Goal: Task Accomplishment & Management: Complete application form

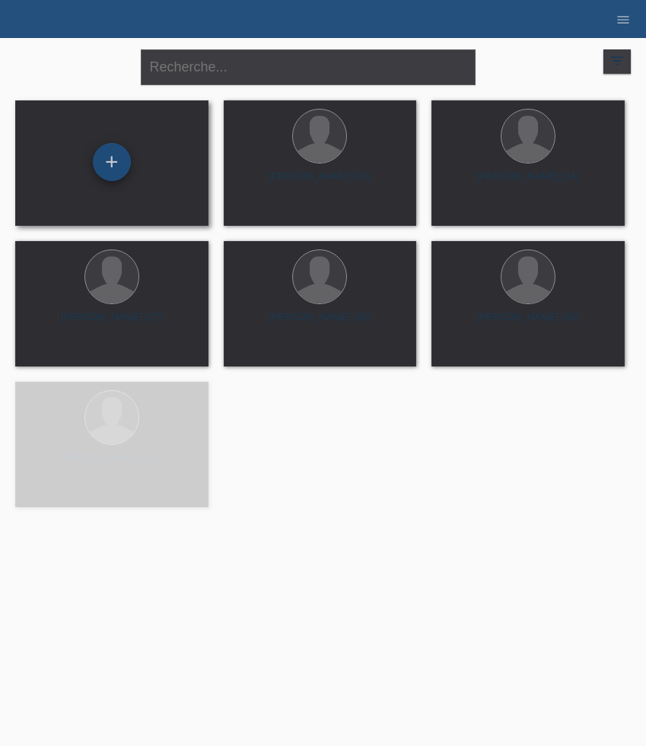
click at [94, 162] on div "+" at bounding box center [112, 162] width 38 height 38
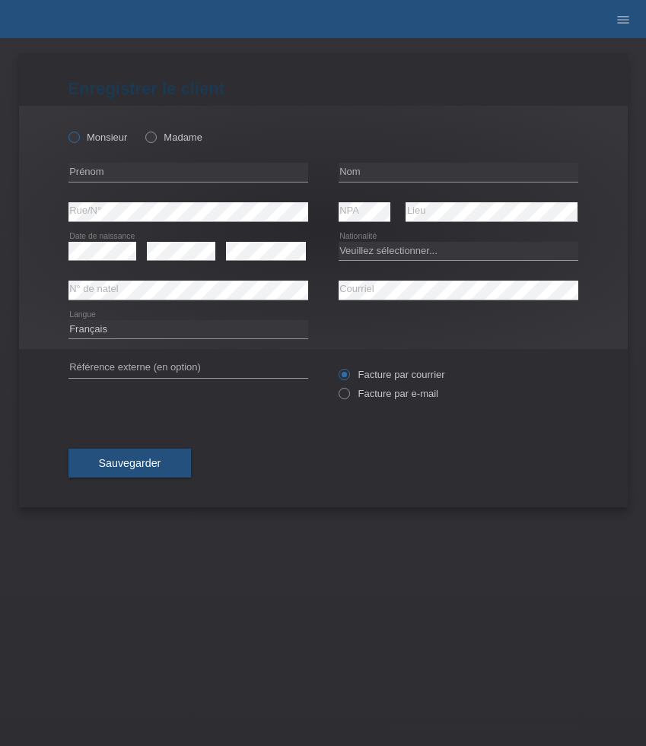
click at [90, 138] on label "Monsieur" at bounding box center [97, 137] width 59 height 11
click at [78, 138] on input "Monsieur" at bounding box center [73, 137] width 10 height 10
radio input "true"
click at [125, 172] on input "text" at bounding box center [188, 172] width 240 height 19
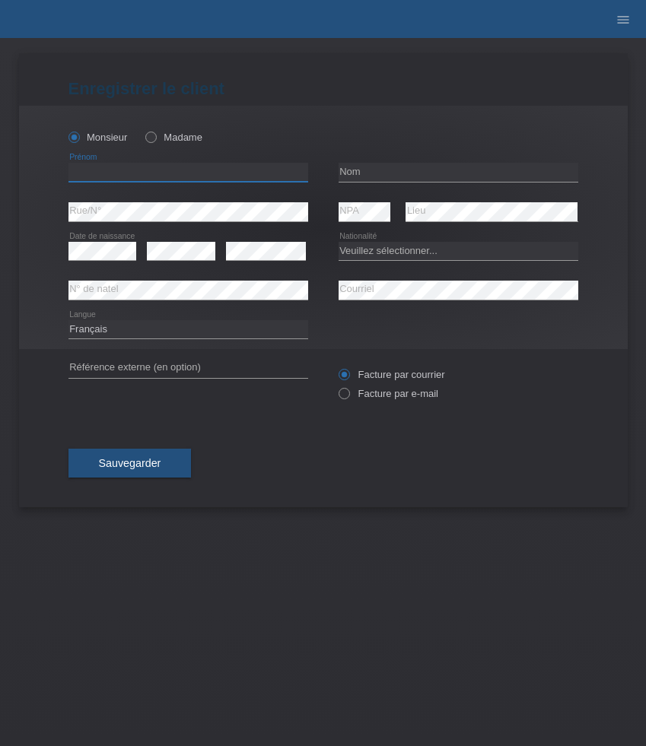
paste input "Seraphin Lot"
type input "Seraphin Lot"
click at [389, 170] on input "text" at bounding box center [458, 172] width 240 height 19
paste input "Biyaga"
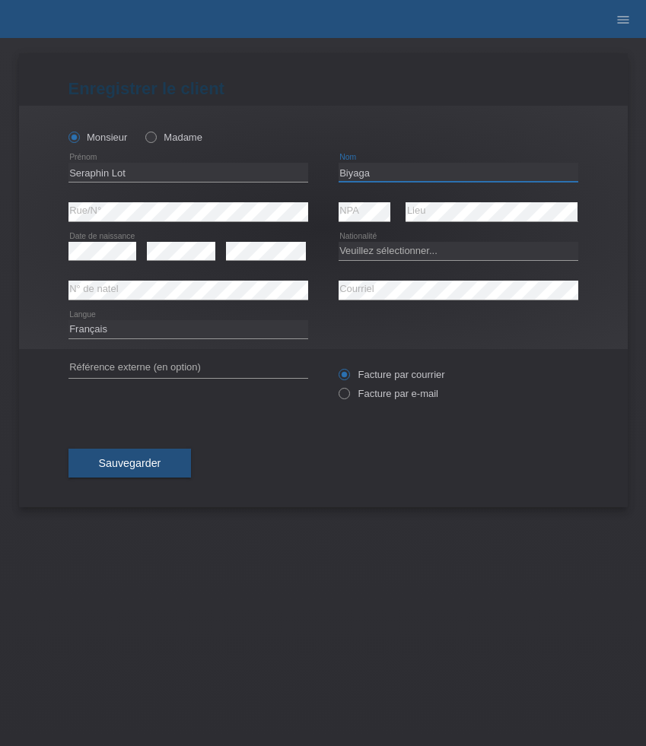
type input "Biyaga"
click at [424, 252] on select "Veuillez sélectionner... Suisse Allemagne Autriche Liechtenstein ------------ A…" at bounding box center [458, 251] width 240 height 18
select select "DE"
click at [338, 242] on select "Veuillez sélectionner... Suisse Allemagne Autriche Liechtenstein ------------ A…" at bounding box center [458, 251] width 240 height 18
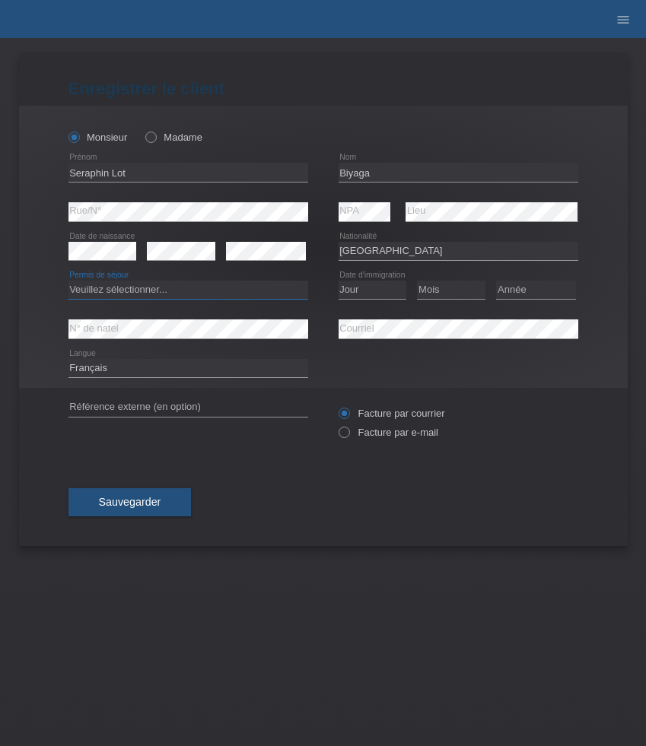
click at [160, 296] on select "Veuillez sélectionner... C B B - Statut de réfugié Autre" at bounding box center [188, 290] width 240 height 18
select select "C"
click at [68, 281] on select "Veuillez sélectionner... C B B - Statut de réfugié Autre" at bounding box center [188, 290] width 240 height 18
click at [363, 290] on select "Jour 01 02 03 04 05 06 07 08 09 10 11" at bounding box center [372, 290] width 68 height 18
select select "15"
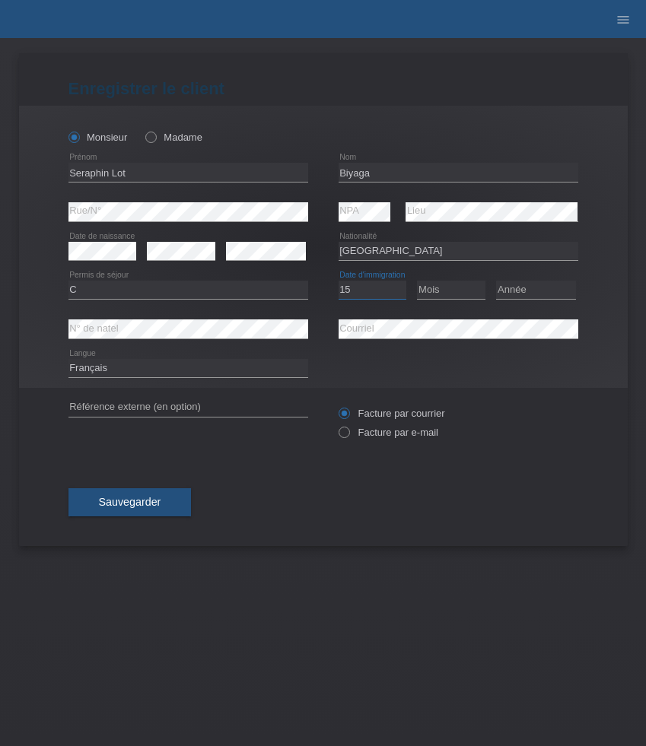
click at [338, 281] on select "Jour 01 02 03 04 05 06 07 08 09 10 11" at bounding box center [372, 290] width 68 height 18
click at [432, 297] on select "Mois 01 02 03 04 05 06 07 08 09 10 11" at bounding box center [451, 290] width 68 height 18
select select "03"
click at [417, 281] on select "Mois 01 02 03 04 05 06 07 08 09 10 11" at bounding box center [451, 290] width 68 height 18
click at [529, 291] on select "Année 2025 2024 2023 2022 2021 2020 2019 2018 2017 2016 2015 2014 2013 2012 201…" at bounding box center [536, 290] width 80 height 18
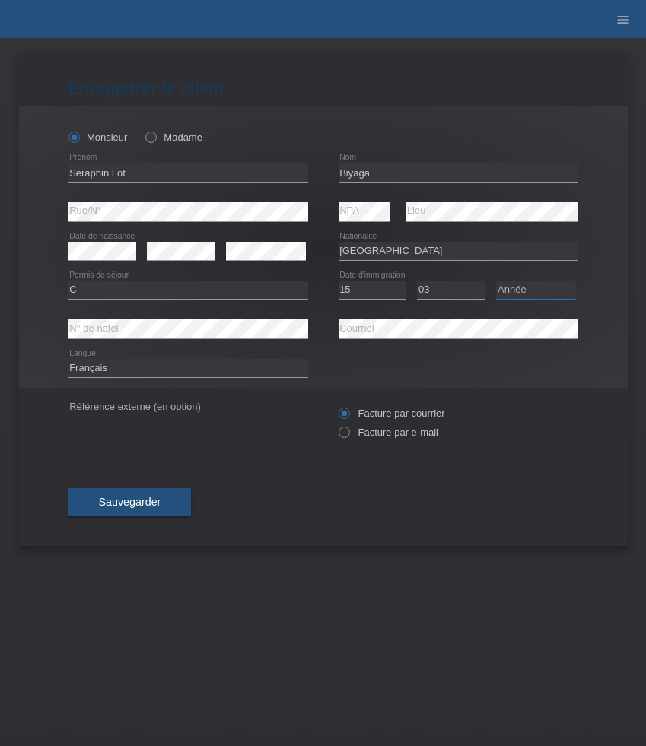
select select "2012"
click at [496, 281] on select "Année 2025 2024 2023 2022 2021 2020 2019 2018 2017 2016 2015 2014 2013 2012 201…" at bounding box center [536, 290] width 80 height 18
click at [378, 437] on label "Facture par e-mail" at bounding box center [388, 432] width 100 height 11
click at [348, 437] on input "Facture par e-mail" at bounding box center [343, 436] width 10 height 19
radio input "true"
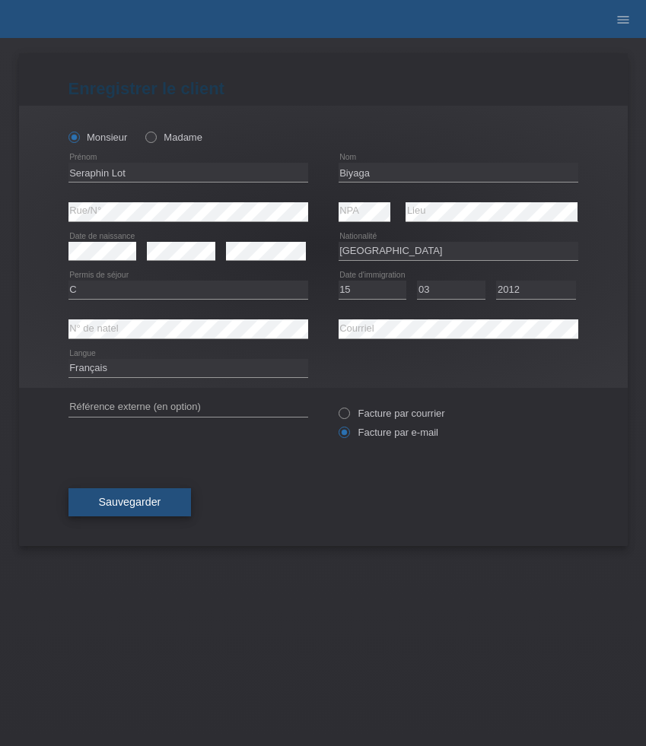
click at [144, 498] on span "Sauvegarder" at bounding box center [130, 502] width 62 height 12
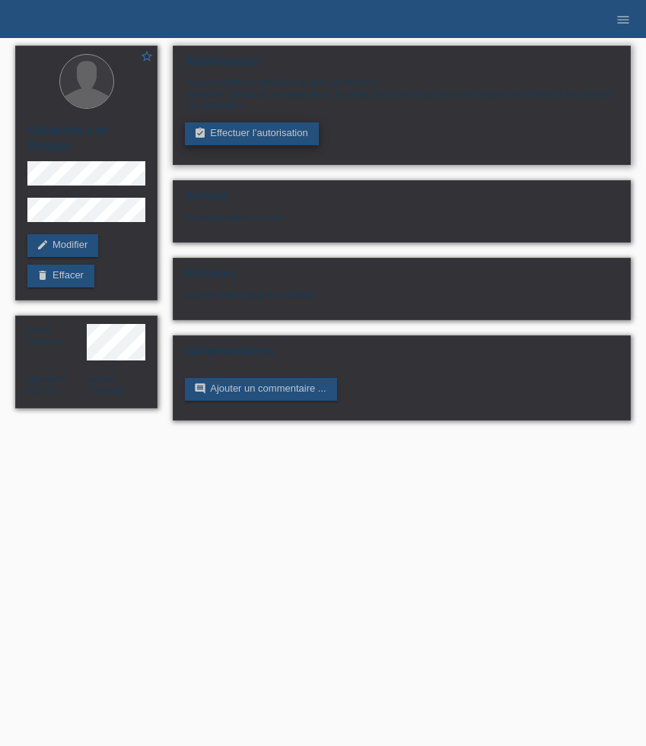
click at [249, 138] on link "assignment_turned_in Effectuer l’autorisation" at bounding box center [251, 133] width 133 height 23
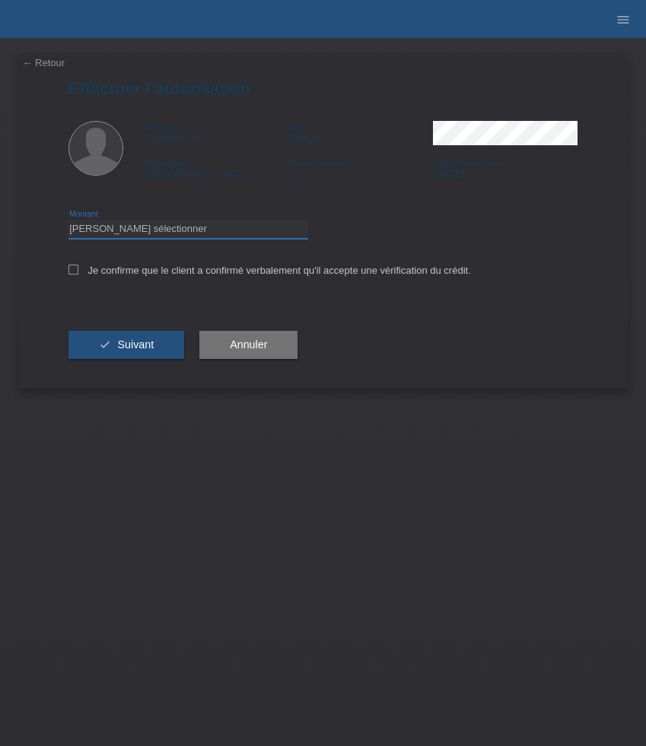
click at [228, 224] on select "Veuillez sélectionner CHF 1.00 - CHF 499.00 CHF 500.00 - CHF 1'999.00 CHF 2'000…" at bounding box center [188, 229] width 240 height 18
select select "3"
click at [68, 222] on select "Veuillez sélectionner CHF 1.00 - CHF 499.00 CHF 500.00 - CHF 1'999.00 CHF 2'000…" at bounding box center [188, 229] width 240 height 18
click at [183, 272] on label "Je confirme que le client a confirmé verbalement qu'il accepte une vérification…" at bounding box center [269, 270] width 402 height 11
click at [78, 272] on input "Je confirme que le client a confirmé verbalement qu'il accepte une vérification…" at bounding box center [73, 270] width 10 height 10
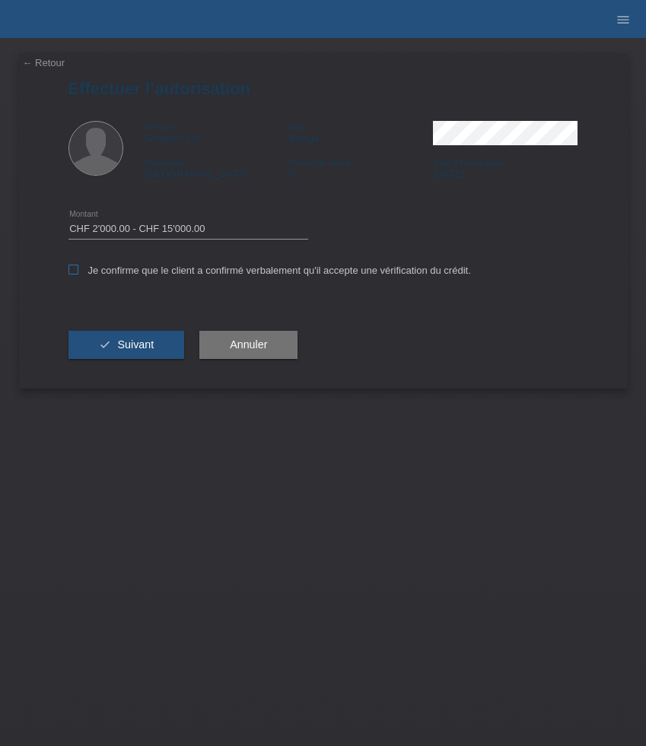
checkbox input "true"
click at [147, 343] on span "Suivant" at bounding box center [135, 344] width 37 height 12
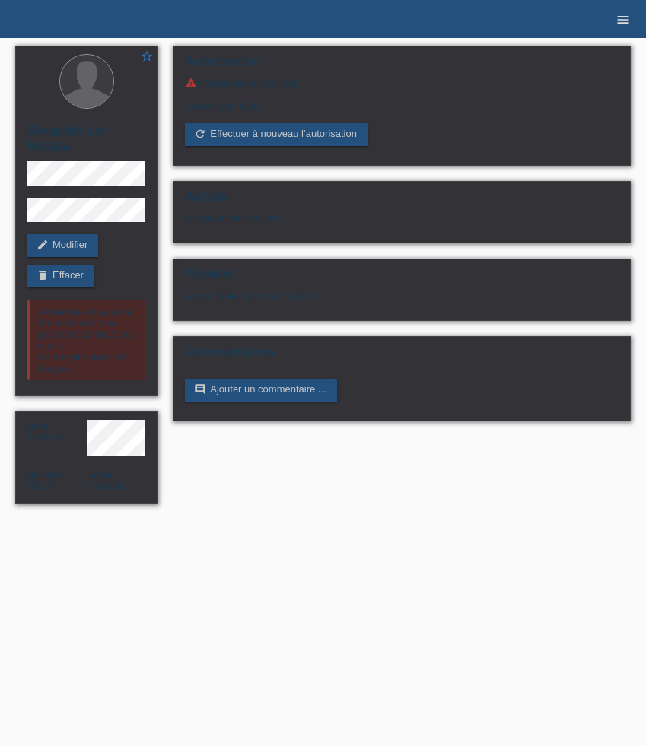
click at [624, 21] on icon "menu" at bounding box center [622, 19] width 15 height 15
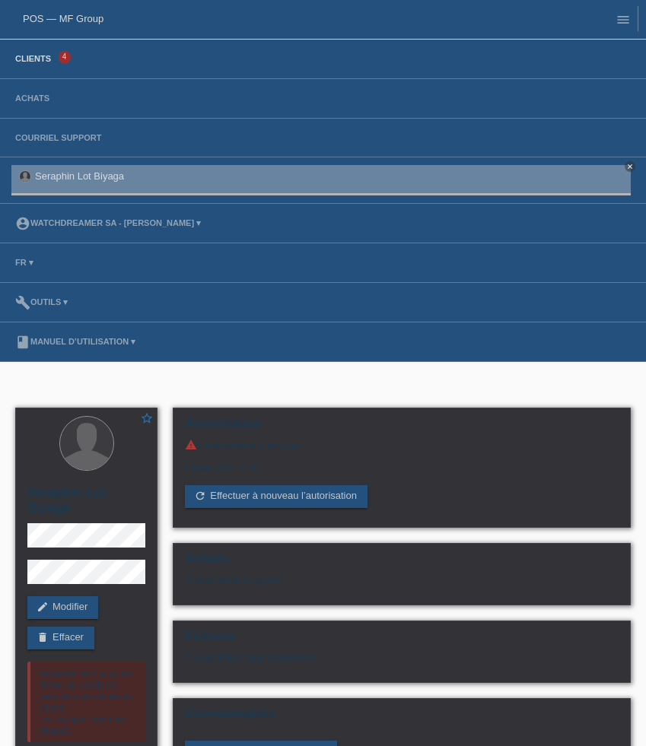
click at [43, 59] on link "Clients" at bounding box center [33, 58] width 51 height 9
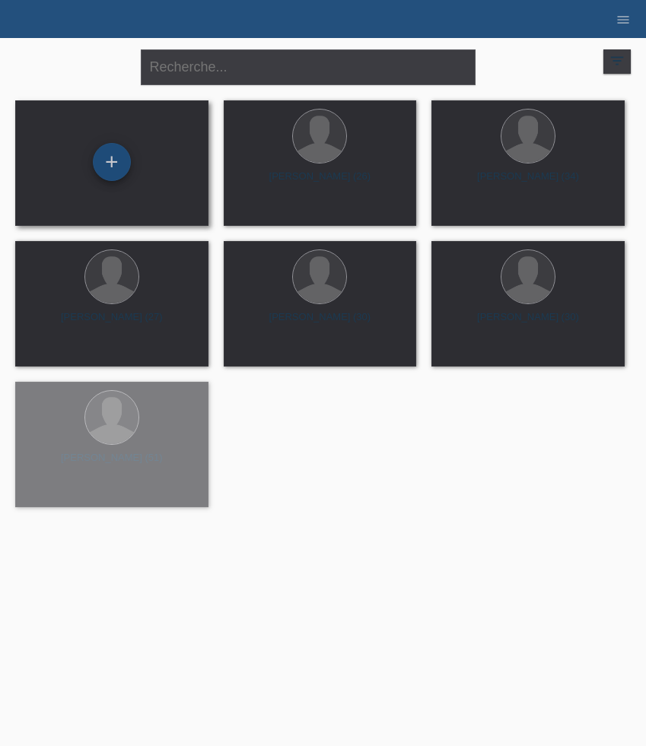
click at [120, 160] on div "+" at bounding box center [112, 162] width 38 height 38
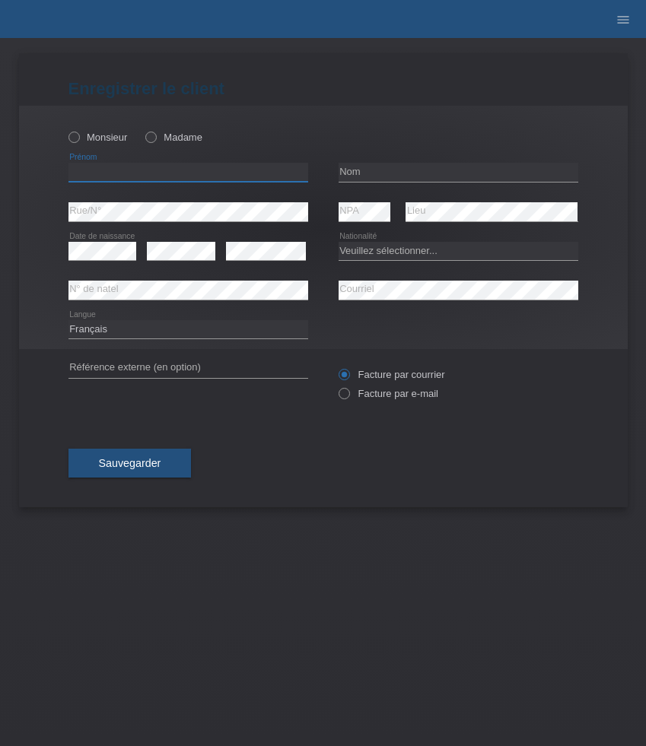
click at [152, 173] on input "text" at bounding box center [188, 172] width 240 height 19
paste input "[PERSON_NAME]"
type input "[PERSON_NAME]"
click at [97, 137] on label "Monsieur" at bounding box center [97, 137] width 59 height 11
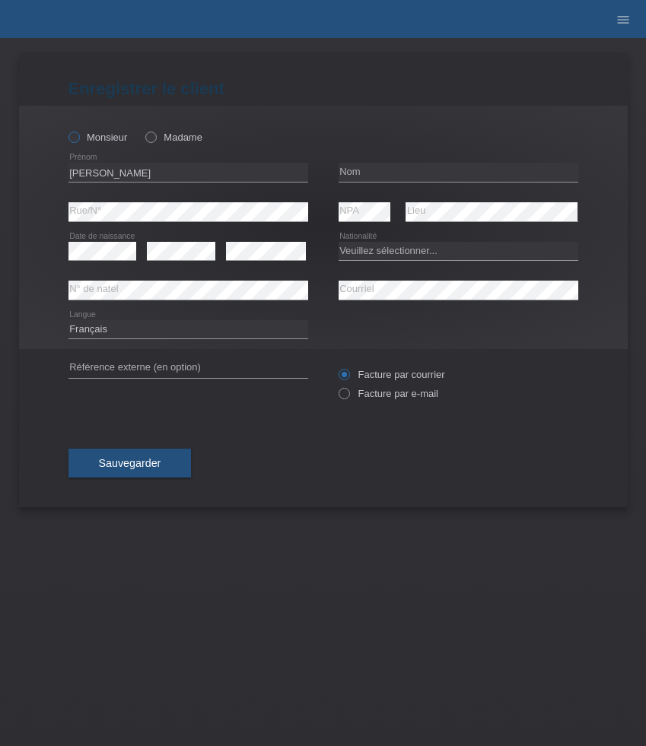
click at [78, 137] on input "Monsieur" at bounding box center [73, 137] width 10 height 10
radio input "true"
click at [378, 172] on input "text" at bounding box center [458, 172] width 240 height 19
paste input "Mazzeo"
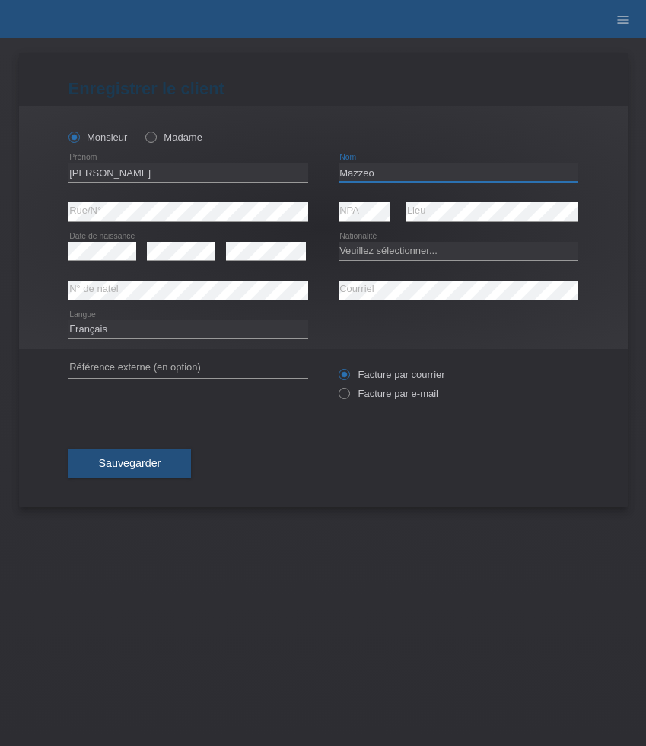
type input "Mazzeo"
click at [385, 250] on select "Veuillez sélectionner... Suisse Allemagne Autriche Liechtenstein ------------ A…" at bounding box center [458, 251] width 240 height 18
click at [399, 251] on select "Veuillez sélectionner... Suisse Allemagne Autriche Liechtenstein ------------ A…" at bounding box center [458, 251] width 240 height 18
select select "IT"
click at [338, 242] on select "Veuillez sélectionner... Suisse Allemagne Autriche Liechtenstein ------------ A…" at bounding box center [458, 251] width 240 height 18
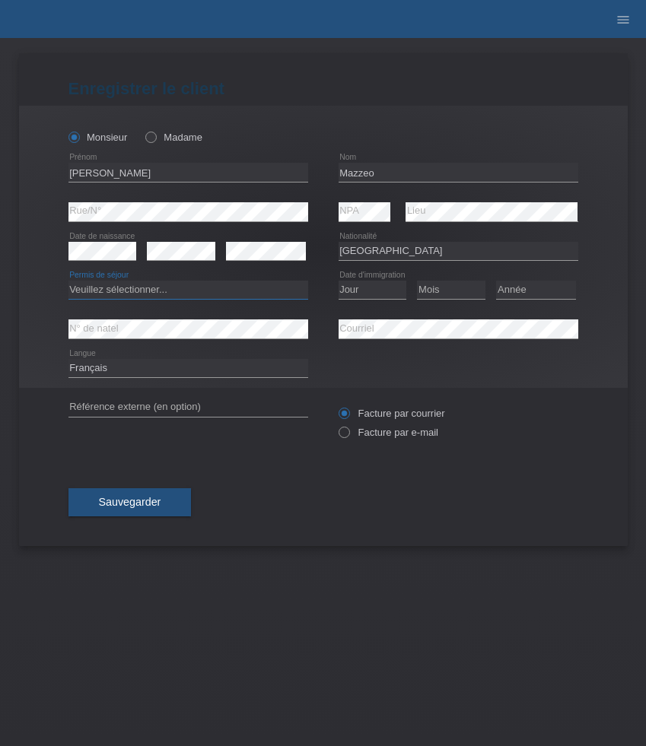
click at [228, 290] on select "Veuillez sélectionner... C B B - Statut de réfugié Autre" at bounding box center [188, 290] width 240 height 18
select select "C"
click at [68, 281] on select "Veuillez sélectionner... C B B - Statut de réfugié Autre" at bounding box center [188, 290] width 240 height 18
click at [368, 292] on select "Jour 01 02 03 04 05 06 07 08 09 10 11" at bounding box center [372, 290] width 68 height 18
select select "01"
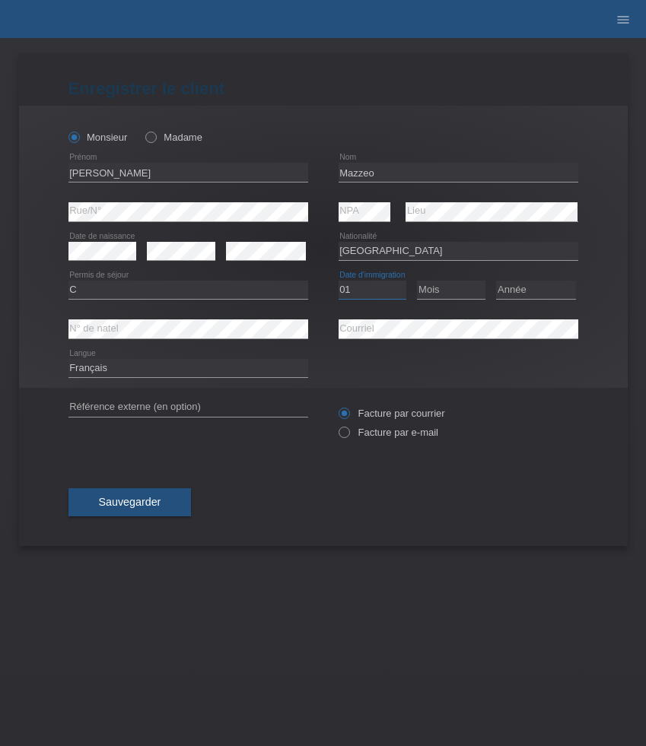
click at [338, 281] on select "Jour 01 02 03 04 05 06 07 08 09 10 11" at bounding box center [372, 290] width 68 height 18
click at [435, 292] on select "Mois 01 02 03 04 05 06 07 08 09 10 11" at bounding box center [451, 290] width 68 height 18
select select "01"
click at [417, 281] on select "Mois 01 02 03 04 05 06 07 08 09 10 11" at bounding box center [451, 290] width 68 height 18
click at [533, 290] on select "Année 2025 2024 2023 2022 2021 2020 2019 2018 2017 2016 2015 2014 2013 2012 201…" at bounding box center [536, 290] width 80 height 18
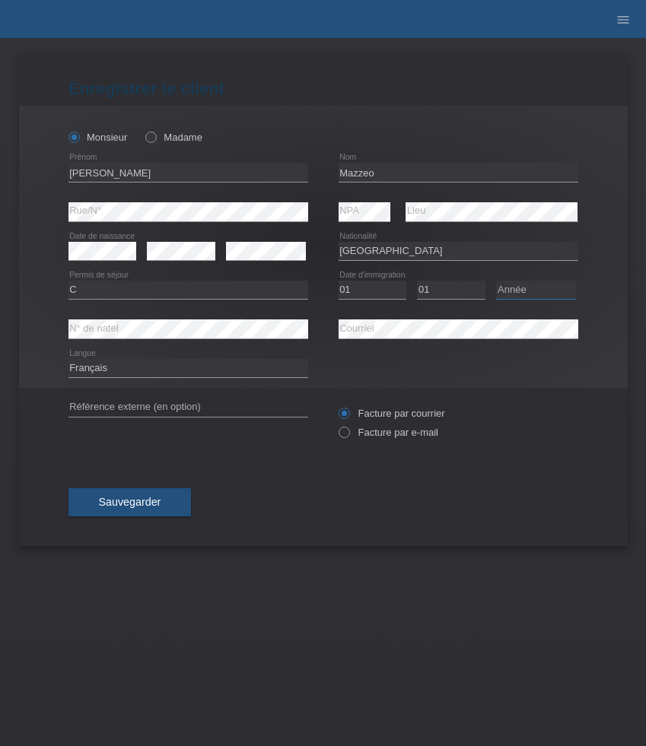
select select "2000"
click at [496, 281] on select "Année 2025 2024 2023 2022 2021 2020 2019 2018 2017 2016 2015 2014 2013 2012 201…" at bounding box center [536, 290] width 80 height 18
click at [186, 367] on select "Deutsch Français Italiano English" at bounding box center [188, 368] width 240 height 18
select select "it"
click at [68, 360] on select "Deutsch Français Italiano English" at bounding box center [188, 368] width 240 height 18
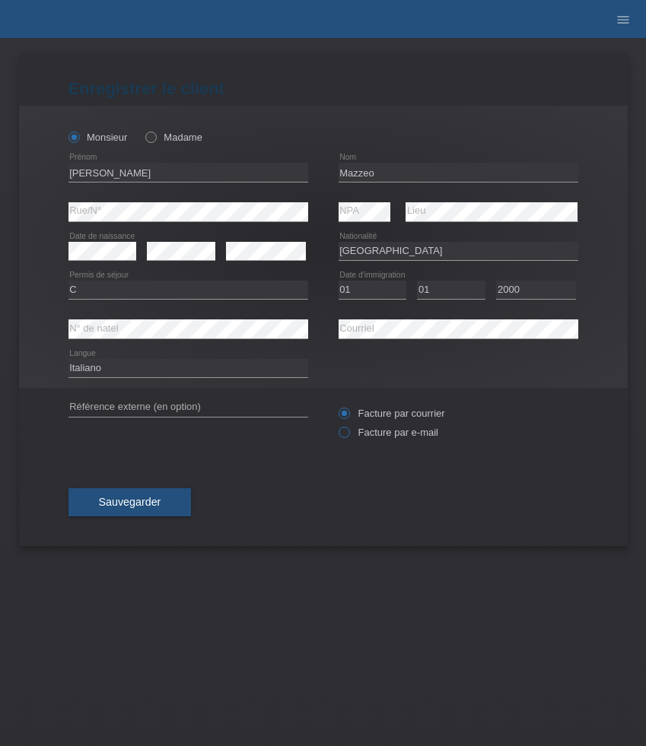
click at [396, 436] on label "Facture par e-mail" at bounding box center [388, 432] width 100 height 11
click at [348, 436] on input "Facture par e-mail" at bounding box center [343, 436] width 10 height 19
radio input "true"
click at [168, 502] on button "Sauvegarder" at bounding box center [129, 502] width 123 height 29
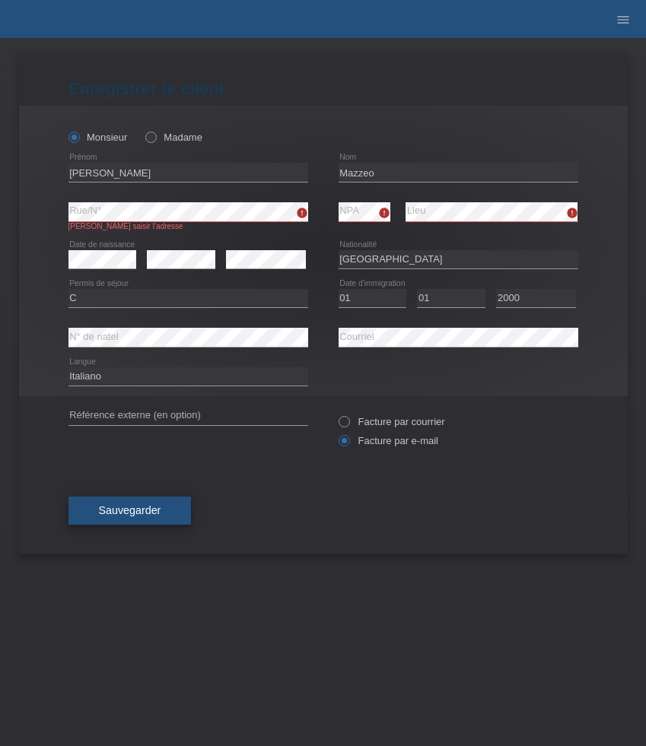
click at [153, 506] on button "Sauvegarder" at bounding box center [129, 511] width 123 height 29
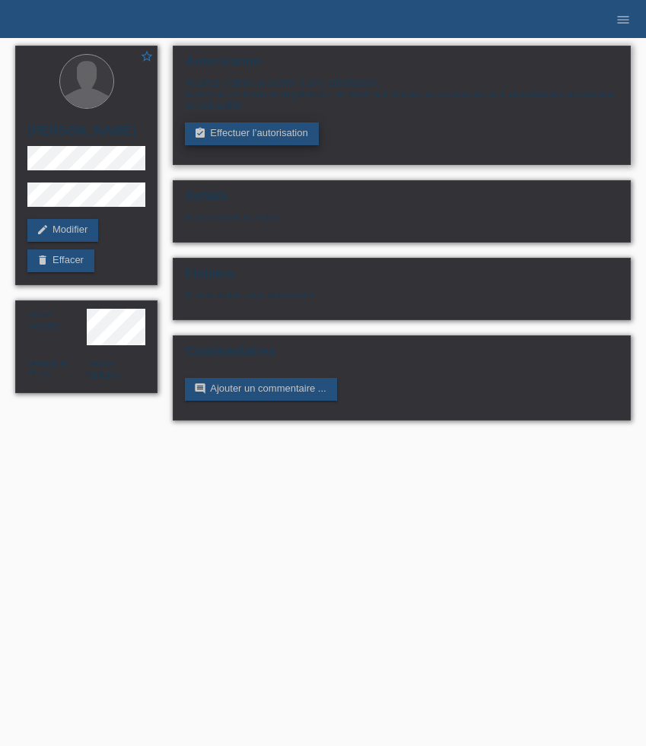
click at [221, 141] on link "assignment_turned_in Effectuer l’autorisation" at bounding box center [251, 133] width 133 height 23
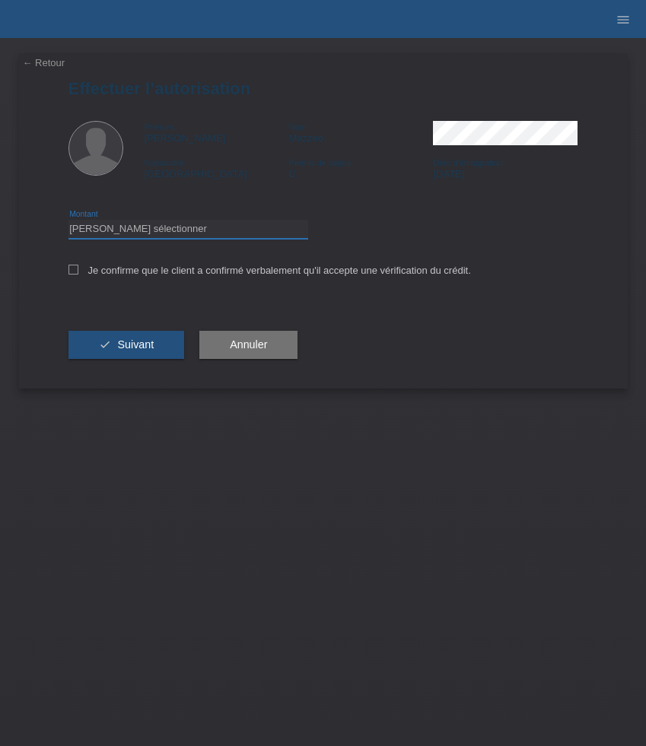
click at [200, 223] on select "Veuillez sélectionner CHF 1.00 - CHF 499.00 CHF 500.00 - CHF 1'999.00 CHF 2'000…" at bounding box center [188, 229] width 240 height 18
select select "3"
click at [68, 222] on select "Veuillez sélectionner CHF 1.00 - CHF 499.00 CHF 500.00 - CHF 1'999.00 CHF 2'000…" at bounding box center [188, 229] width 240 height 18
click at [171, 275] on label "Je confirme que le client a confirmé verbalement qu'il accepte une vérification…" at bounding box center [269, 270] width 402 height 11
click at [78, 275] on input "Je confirme que le client a confirmé verbalement qu'il accepte une vérification…" at bounding box center [73, 270] width 10 height 10
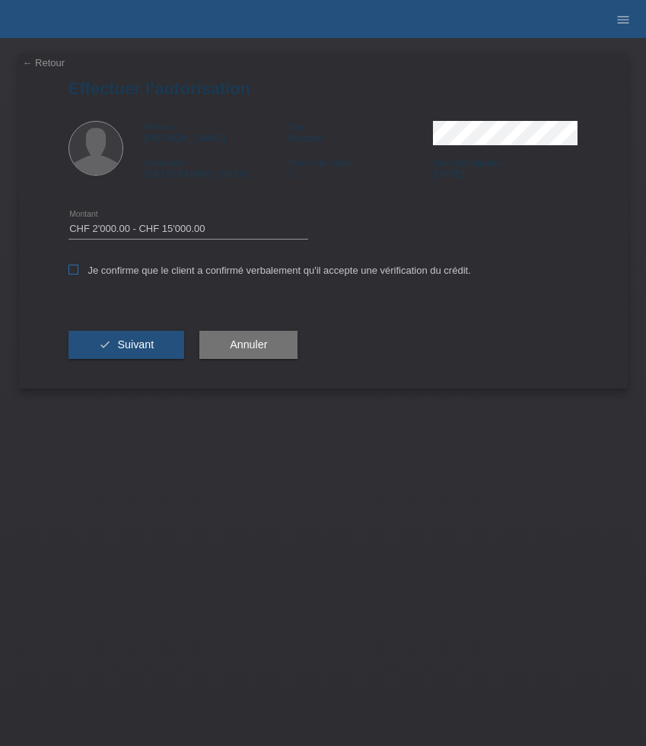
checkbox input "true"
click at [160, 335] on button "check Suivant" at bounding box center [126, 345] width 116 height 29
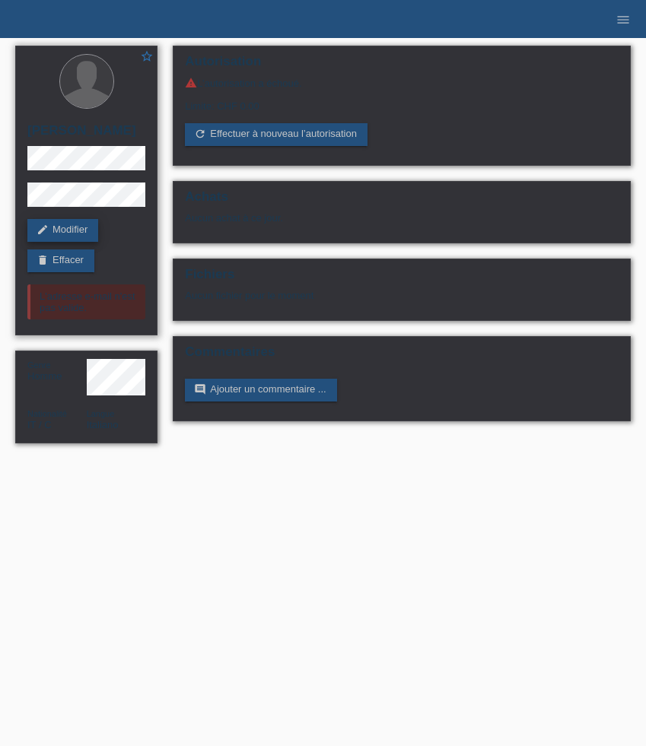
click at [74, 242] on link "edit Modifier" at bounding box center [62, 230] width 71 height 23
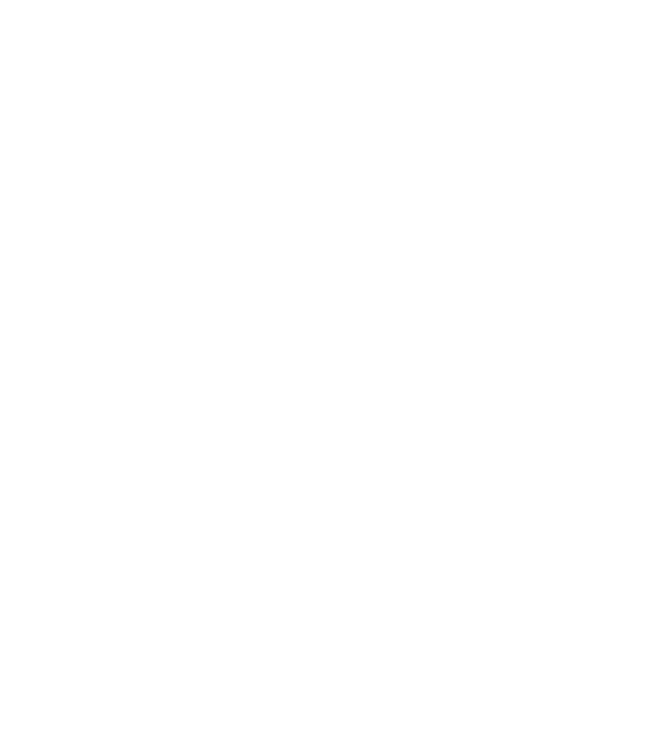
select select "IT"
select select "C"
select select "01"
select select "2000"
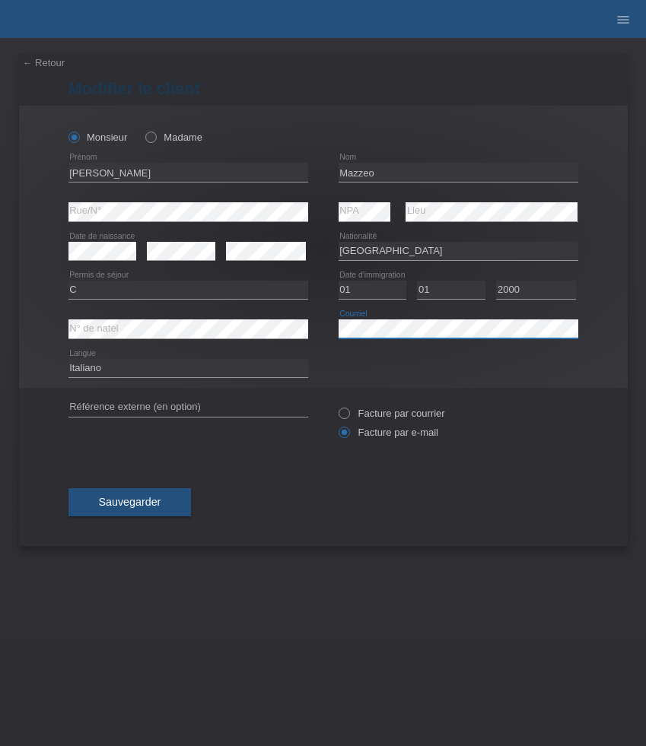
click at [175, 330] on div "error N° de natel error [GEOGRAPHIC_DATA]" at bounding box center [323, 330] width 510 height 40
click at [150, 504] on span "Sauvegarder" at bounding box center [130, 502] width 62 height 12
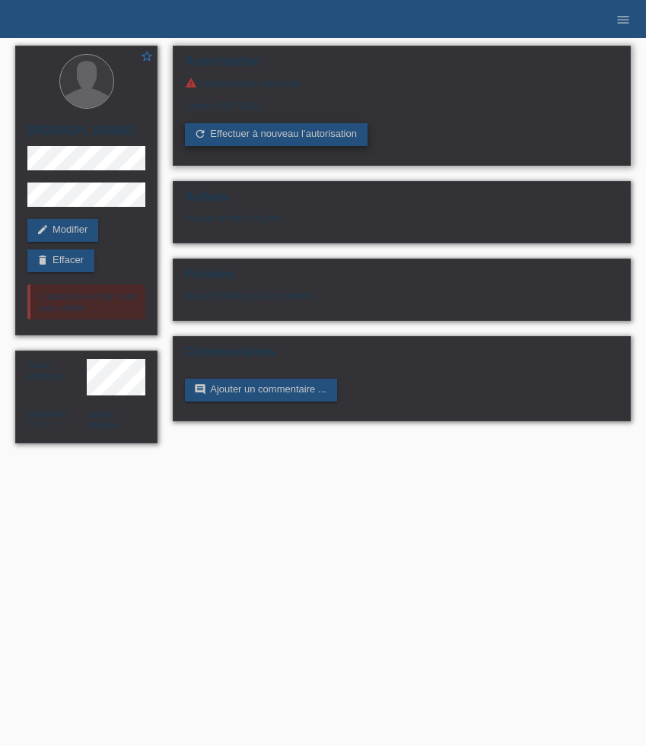
click at [255, 143] on link "refresh Effectuer à nouveau l’autorisation" at bounding box center [276, 134] width 183 height 23
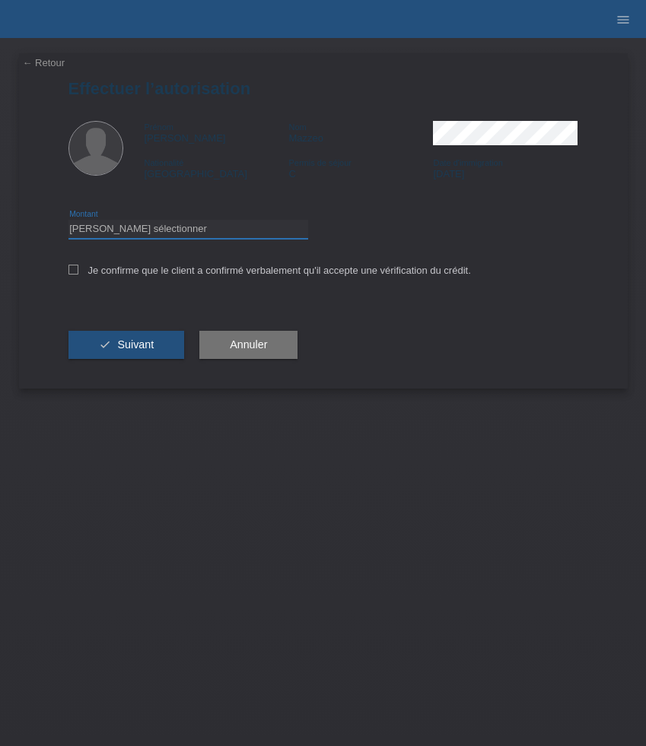
click at [239, 234] on select "Veuillez sélectionner CHF 1.00 - CHF 499.00 CHF 500.00 - CHF 1'999.00 CHF 2'000…" at bounding box center [188, 229] width 240 height 18
click at [68, 222] on select "Veuillez sélectionner CHF 1.00 - CHF 499.00 CHF 500.00 - CHF 1'999.00 CHF 2'000…" at bounding box center [188, 229] width 240 height 18
click at [233, 227] on select "Veuillez sélectionner CHF 1.00 - CHF 499.00 CHF 500.00 - CHF 1'999.00 CHF 2'000…" at bounding box center [188, 229] width 240 height 18
select select "3"
click at [68, 222] on select "Veuillez sélectionner CHF 1.00 - CHF 499.00 CHF 500.00 - CHF 1'999.00 CHF 2'000…" at bounding box center [188, 229] width 240 height 18
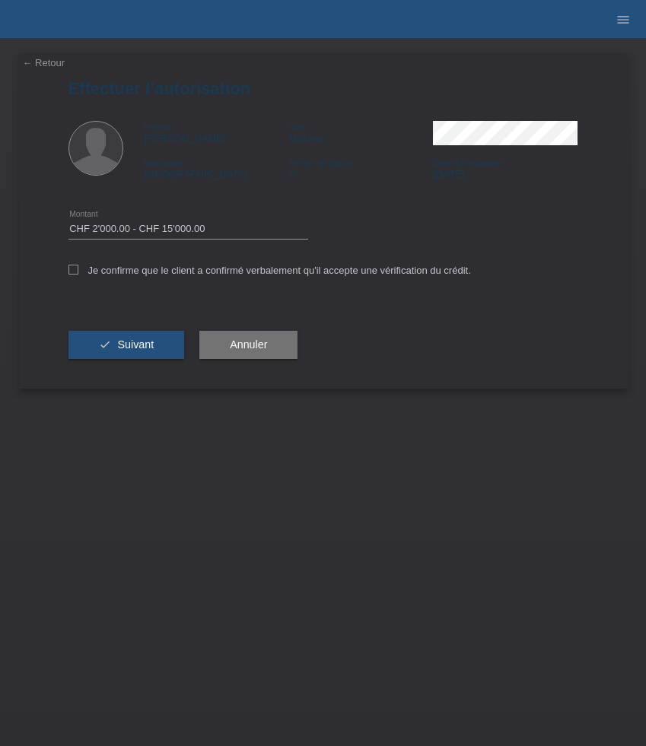
click at [190, 261] on div "Je confirme que le client a confirmé verbalement qu'il accepte une vérification…" at bounding box center [323, 275] width 510 height 52
click at [187, 269] on label "Je confirme que le client a confirmé verbalement qu'il accepte une vérification…" at bounding box center [269, 270] width 402 height 11
click at [78, 269] on input "Je confirme que le client a confirmé verbalement qu'il accepte une vérification…" at bounding box center [73, 270] width 10 height 10
checkbox input "true"
click at [159, 335] on button "check Suivant" at bounding box center [126, 345] width 116 height 29
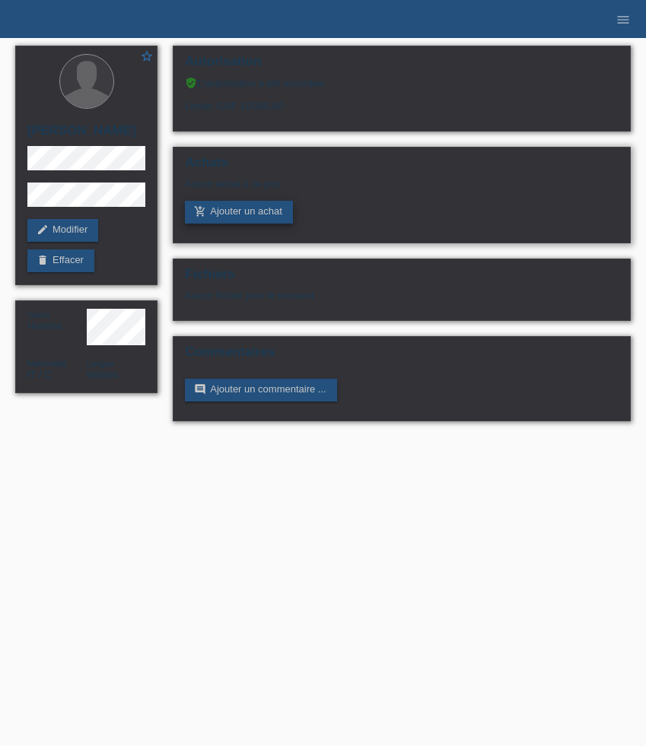
click at [245, 212] on link "add_shopping_cart Ajouter un achat" at bounding box center [239, 212] width 108 height 23
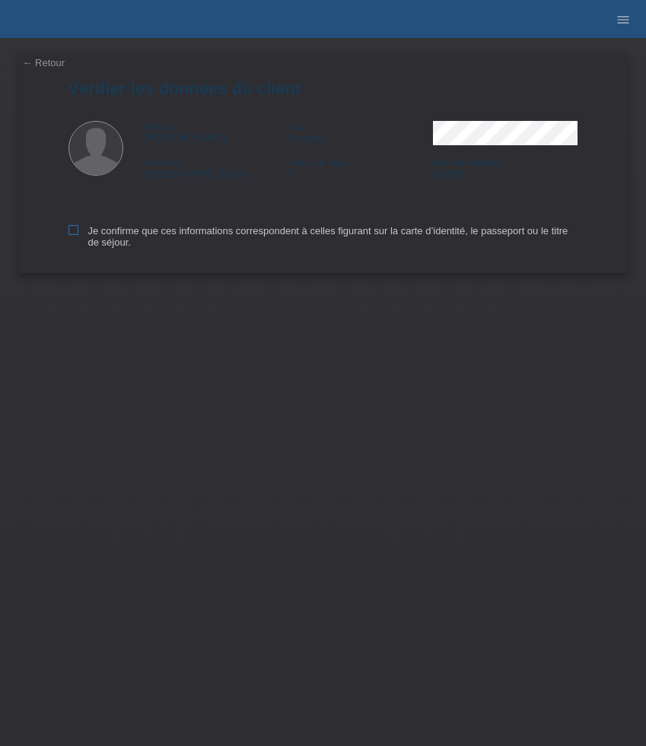
click at [116, 242] on label "Je confirme que ces informations correspondent à celles figurant sur la carte d…" at bounding box center [323, 236] width 510 height 23
click at [78, 235] on input "Je confirme que ces informations correspondent à celles figurant sur la carte d…" at bounding box center [73, 230] width 10 height 10
checkbox input "true"
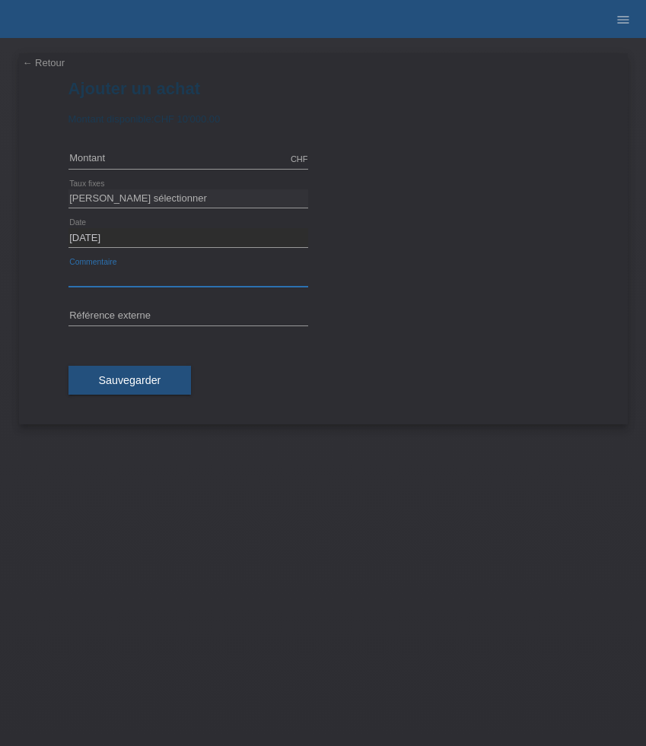
click at [130, 275] on input "text" at bounding box center [188, 277] width 240 height 19
paste input "Rolex Oyster Perpetual 67480 - 31mm 67480"
type input "Rolex Oyster Perpetual 67480 - 31mm 67480"
click at [153, 313] on input "text" at bounding box center [188, 316] width 240 height 19
type input "527205"
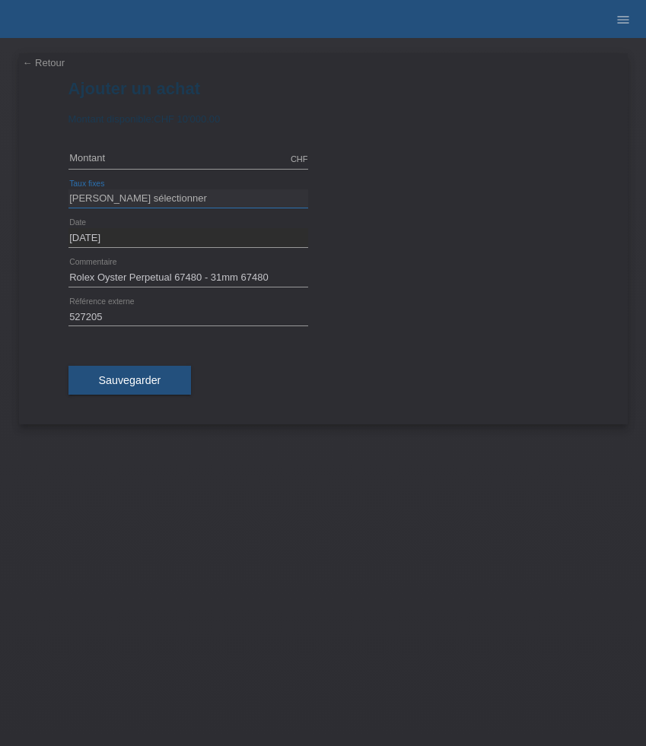
click at [128, 199] on select "Veuillez sélectionner 6 versements 12 versements 24 versements 36 versements 48…" at bounding box center [188, 198] width 240 height 18
select select "626"
click at [68, 189] on select "Veuillez sélectionner 6 versements 12 versements 24 versements 36 versements 48…" at bounding box center [188, 198] width 240 height 18
click at [119, 160] on input "text" at bounding box center [188, 159] width 240 height 19
type input "5900.00"
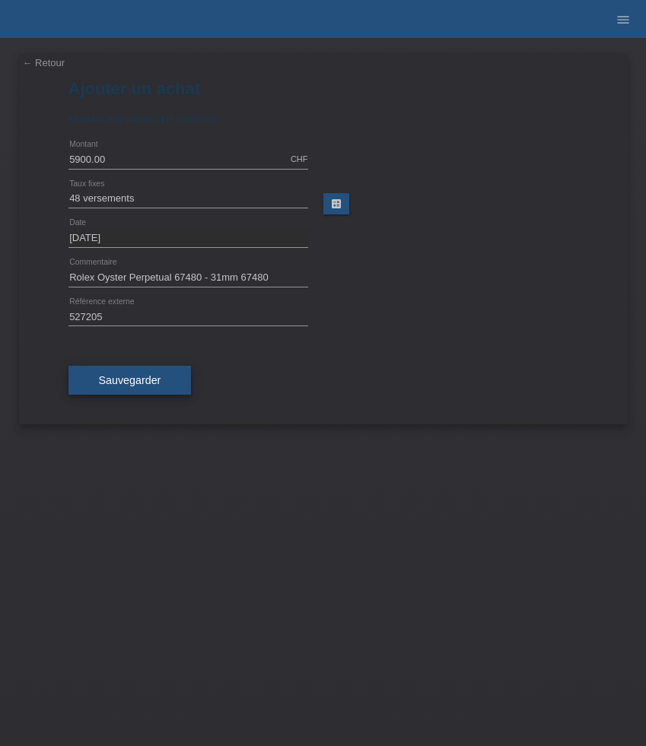
click at [148, 377] on span "Sauvegarder" at bounding box center [130, 380] width 62 height 12
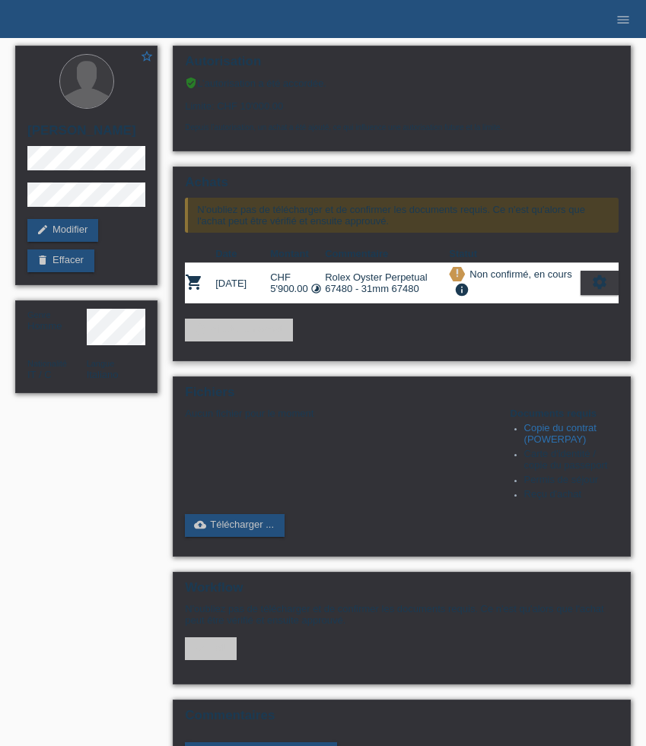
click at [596, 291] on icon "settings" at bounding box center [599, 282] width 17 height 17
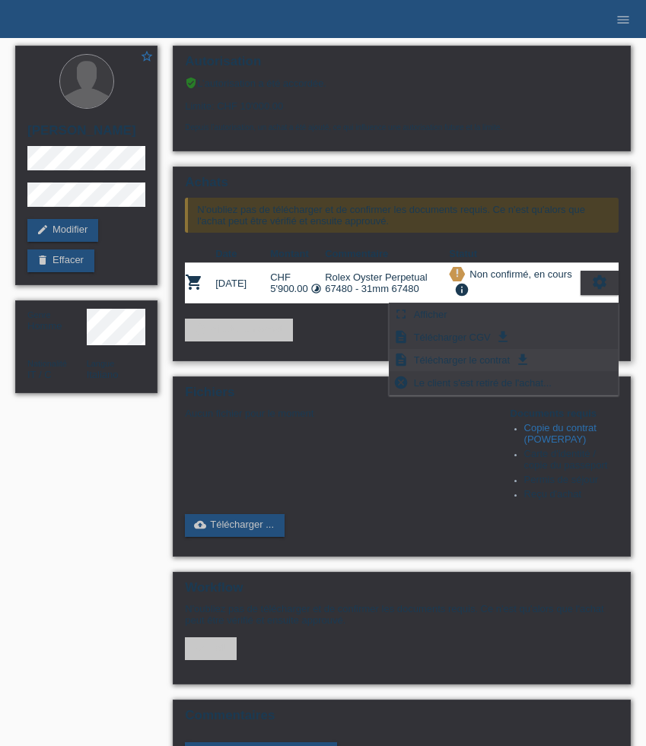
click at [491, 361] on span "Télécharger le contrat" at bounding box center [462, 360] width 100 height 18
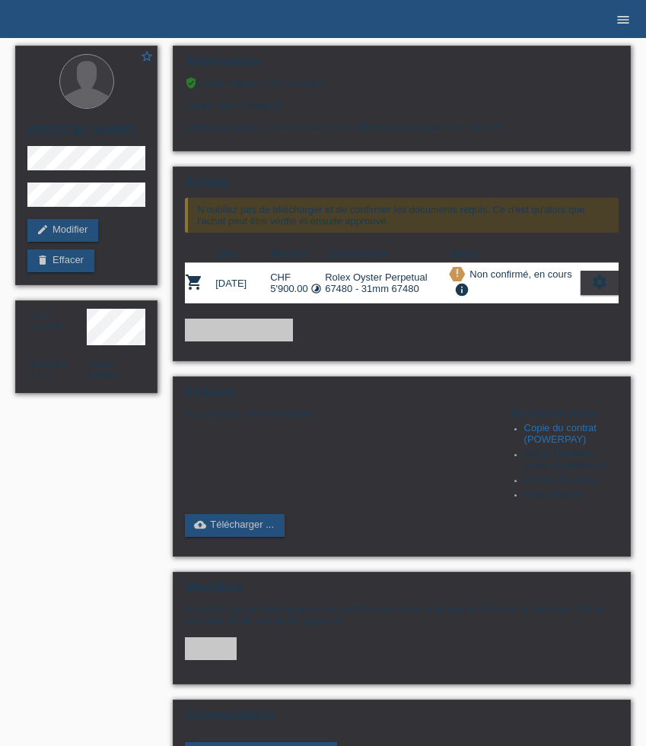
click at [619, 14] on icon "menu" at bounding box center [622, 19] width 15 height 15
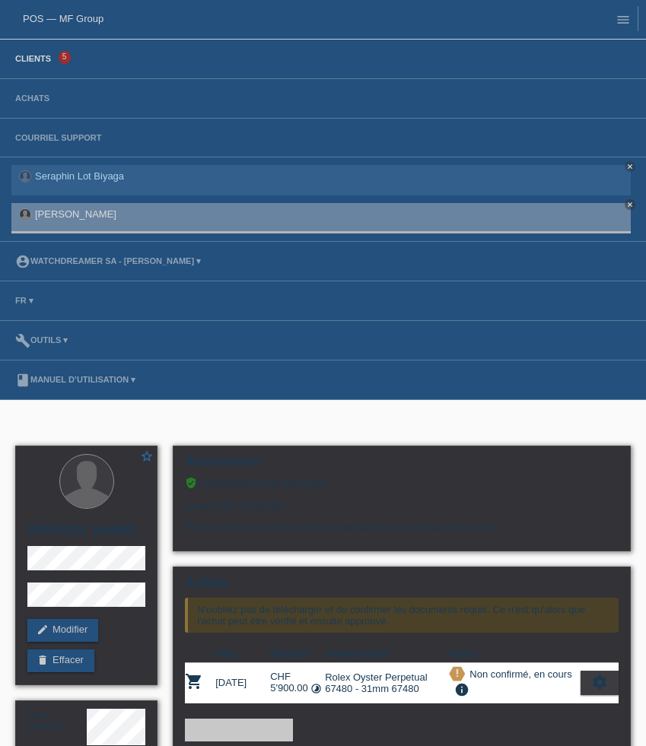
click at [43, 56] on link "Clients" at bounding box center [33, 58] width 51 height 9
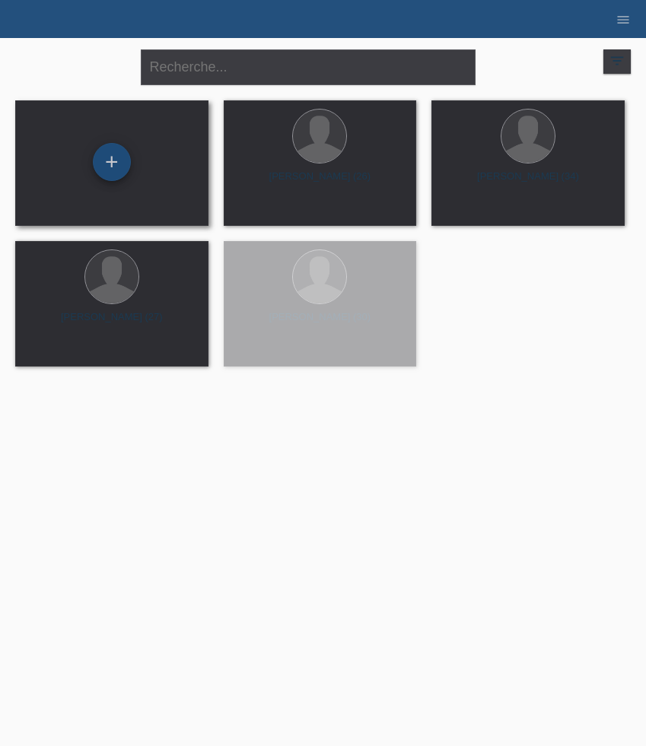
click at [109, 173] on div "+" at bounding box center [112, 162] width 38 height 38
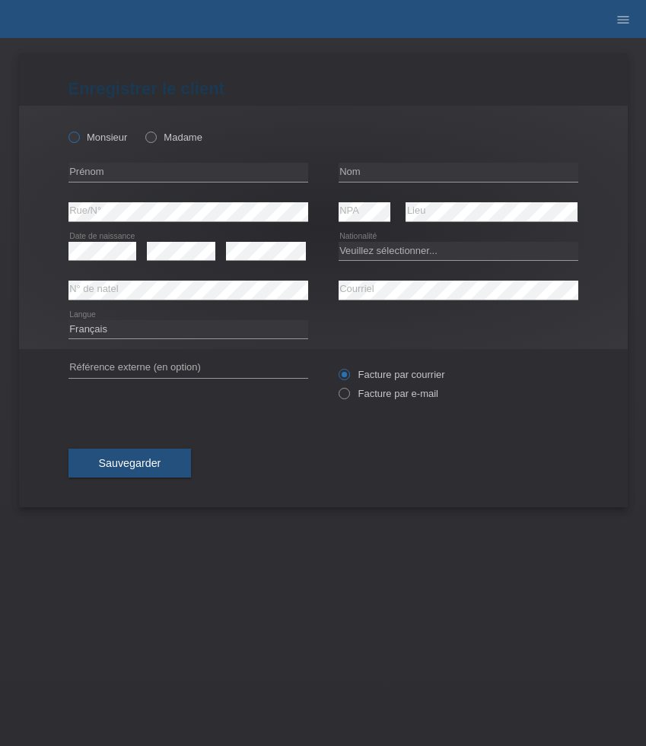
click at [88, 137] on label "Monsieur" at bounding box center [97, 137] width 59 height 11
click at [78, 137] on input "Monsieur" at bounding box center [73, 137] width 10 height 10
radio input "true"
click at [143, 168] on input "text" at bounding box center [188, 172] width 240 height 19
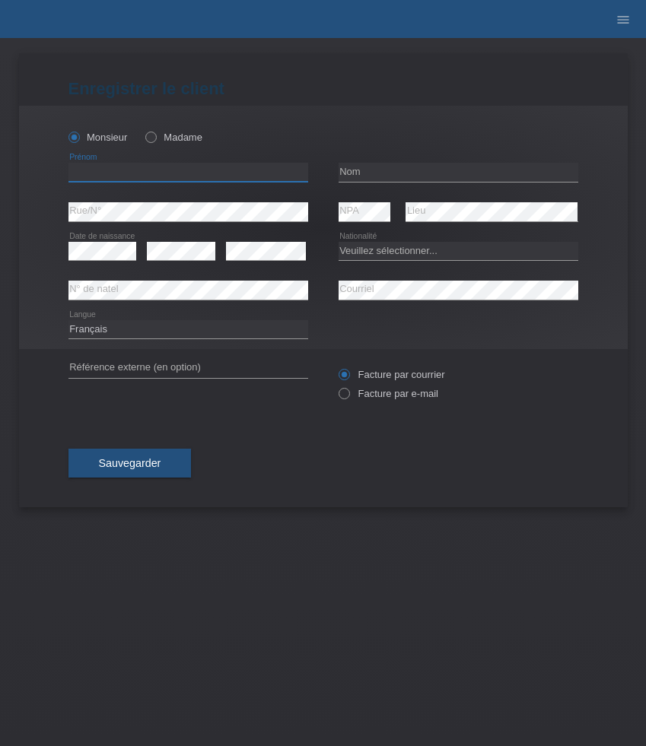
paste input "Jordano"
type input "Jordano"
click at [398, 173] on input "text" at bounding box center [458, 172] width 240 height 19
paste input "[PERSON_NAME]"
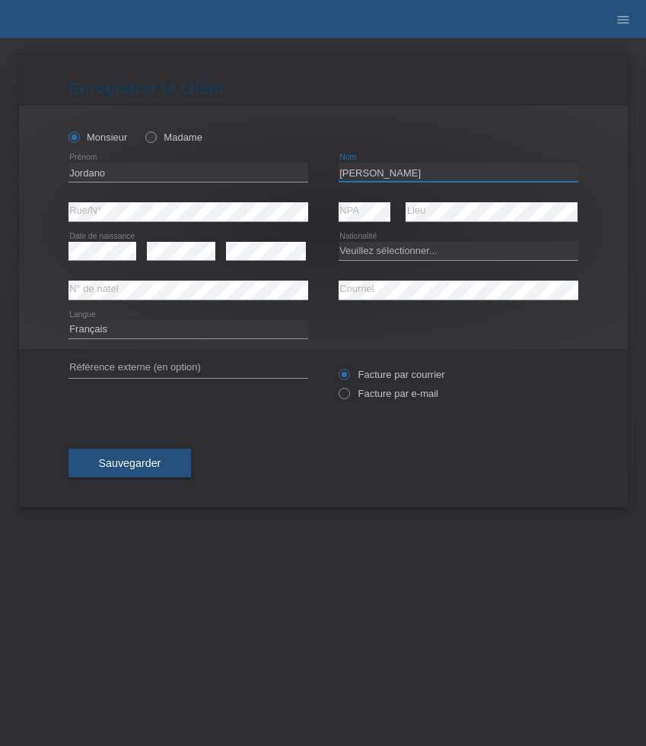
type input "[PERSON_NAME]"
click at [418, 246] on select "Veuillez sélectionner... Suisse Allemagne Autriche Liechtenstein ------------ A…" at bounding box center [458, 251] width 240 height 18
select select "DM"
click at [338, 242] on select "Veuillez sélectionner... Suisse Allemagne Autriche Liechtenstein ------------ A…" at bounding box center [458, 251] width 240 height 18
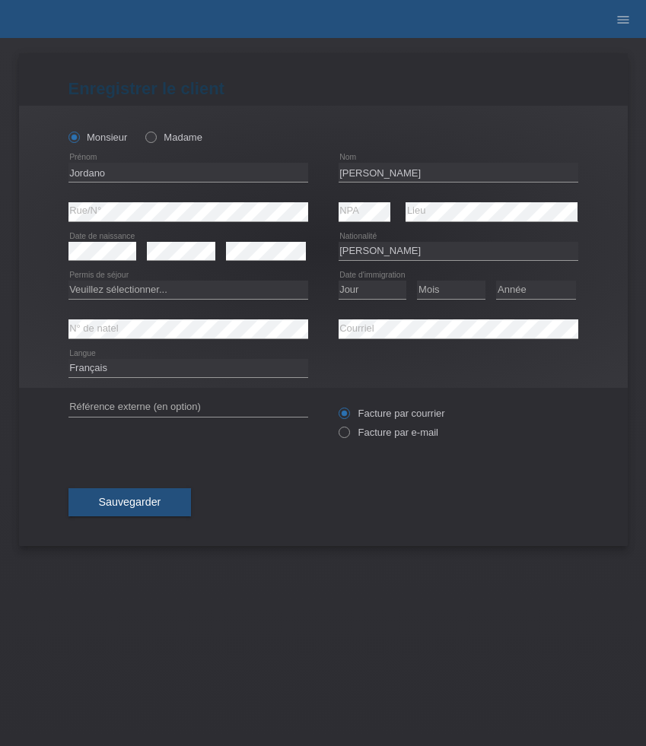
click at [253, 300] on icon at bounding box center [188, 299] width 240 height 1
click at [250, 295] on select "Veuillez sélectionner... C B B - Statut de réfugié Autre" at bounding box center [188, 290] width 240 height 18
select select "C"
click at [68, 281] on select "Veuillez sélectionner... C B B - Statut de réfugié Autre" at bounding box center [188, 290] width 240 height 18
click at [359, 294] on select "Jour 01 02 03 04 05 06 07 08 09 10 11" at bounding box center [372, 290] width 68 height 18
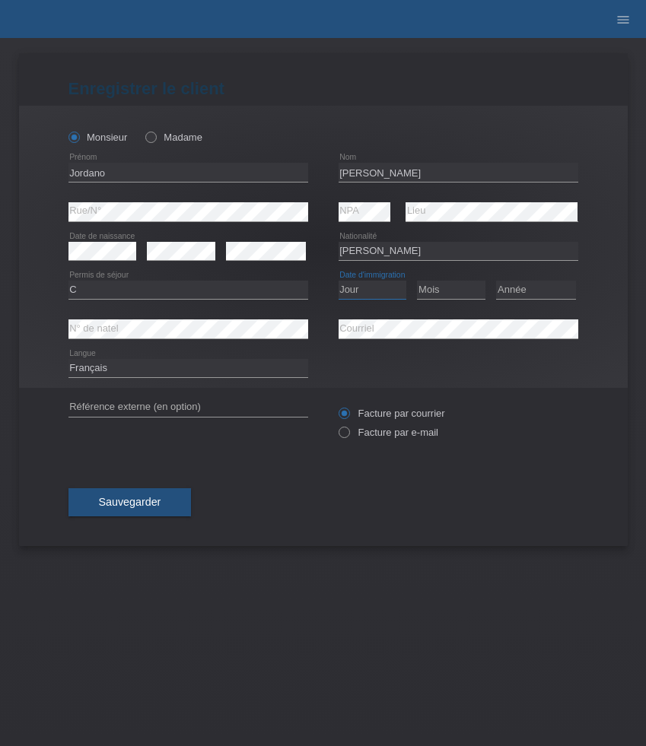
select select "08"
click at [338, 281] on select "Jour 01 02 03 04 05 06 07 08 09 10 11" at bounding box center [372, 290] width 68 height 18
click at [442, 287] on select "Mois 01 02 03 04 05 06 07 08 09 10 11" at bounding box center [451, 290] width 68 height 18
select select "09"
click at [417, 281] on select "Mois 01 02 03 04 05 06 07 08 09 10 11" at bounding box center [451, 290] width 68 height 18
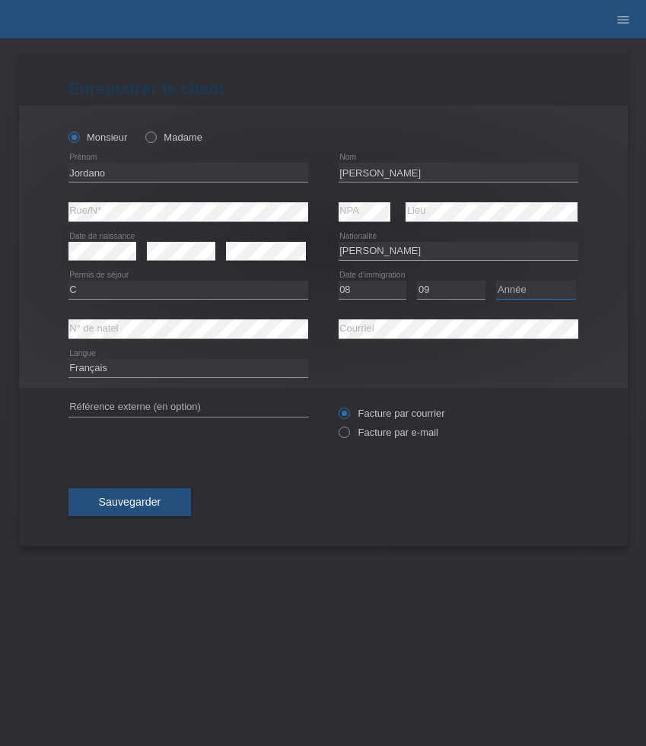
click at [531, 288] on select "Année 2025 2024 2023 2022 2021 2020 2019 2018 2017 2016 2015 2014 2013 2012 201…" at bounding box center [536, 290] width 80 height 18
select select "2002"
click at [496, 281] on select "Année 2025 2024 2023 2022 2021 2020 2019 2018 2017 2016 2015 2014 2013 2012 201…" at bounding box center [536, 290] width 80 height 18
click at [375, 437] on label "Facture par e-mail" at bounding box center [388, 432] width 100 height 11
click at [348, 437] on input "Facture par e-mail" at bounding box center [343, 436] width 10 height 19
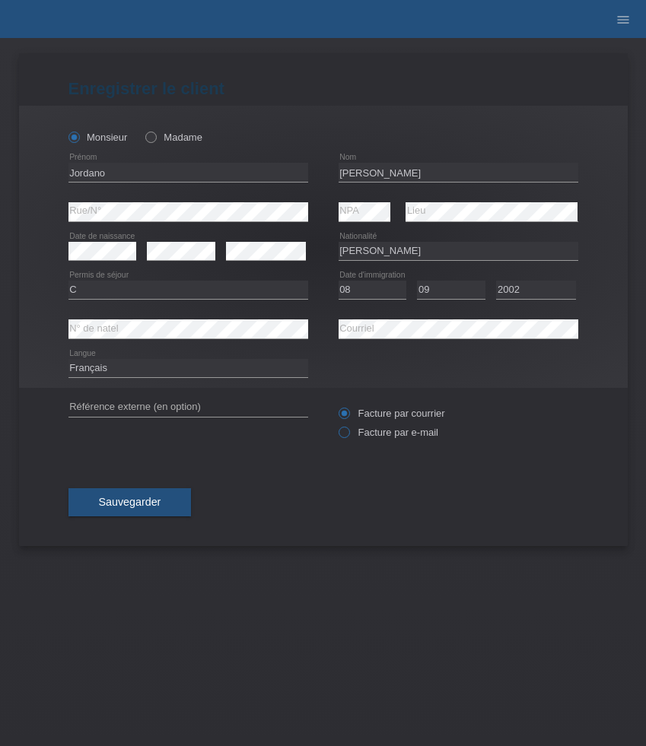
radio input "true"
click at [154, 501] on span "Sauvegarder" at bounding box center [130, 502] width 62 height 12
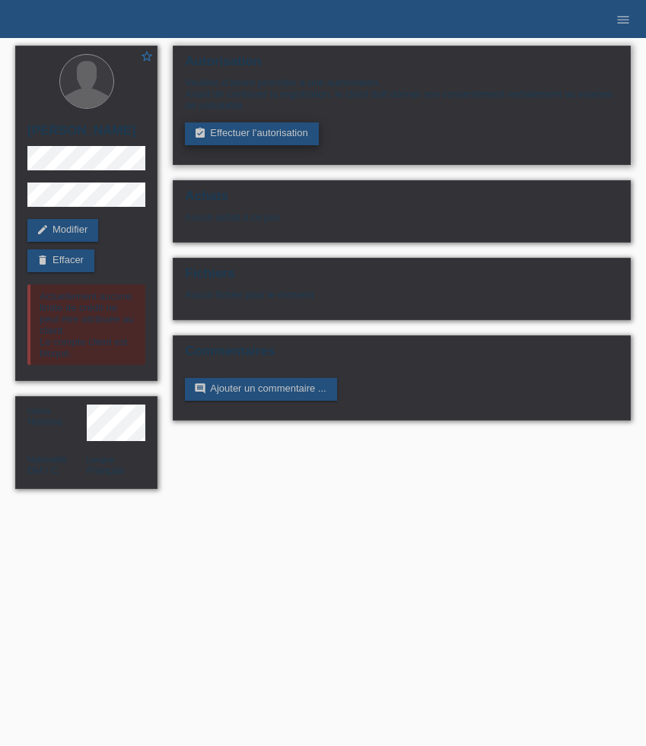
click at [242, 136] on link "assignment_turned_in Effectuer l’autorisation" at bounding box center [251, 133] width 133 height 23
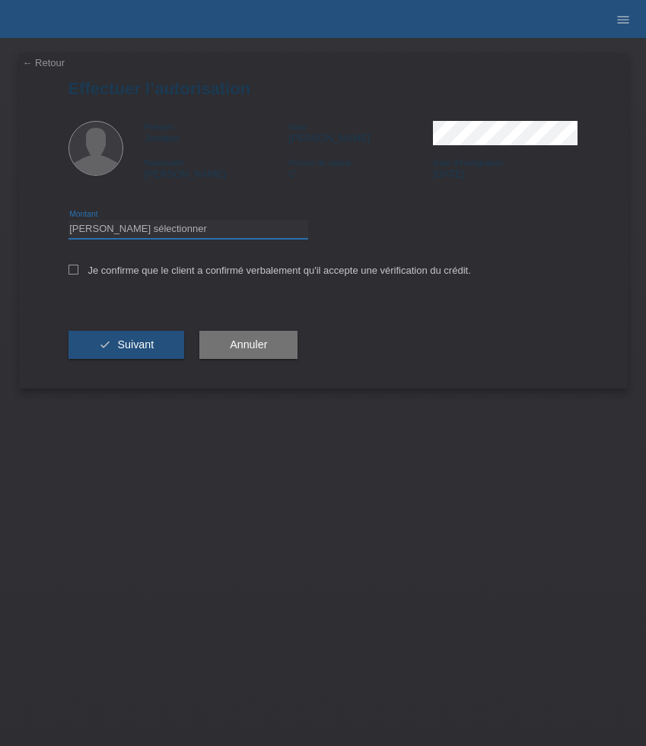
click at [206, 233] on select "Veuillez sélectionner CHF 1.00 - CHF 499.00 CHF 500.00 - CHF 1'999.00 CHF 2'000…" at bounding box center [188, 229] width 240 height 18
select select "3"
click at [68, 222] on select "Veuillez sélectionner CHF 1.00 - CHF 499.00 CHF 500.00 - CHF 1'999.00 CHF 2'000…" at bounding box center [188, 229] width 240 height 18
click at [96, 269] on label "Je confirme que le client a confirmé verbalement qu'il accepte une vérification…" at bounding box center [269, 270] width 402 height 11
click at [78, 269] on input "Je confirme que le client a confirmé verbalement qu'il accepte une vérification…" at bounding box center [73, 270] width 10 height 10
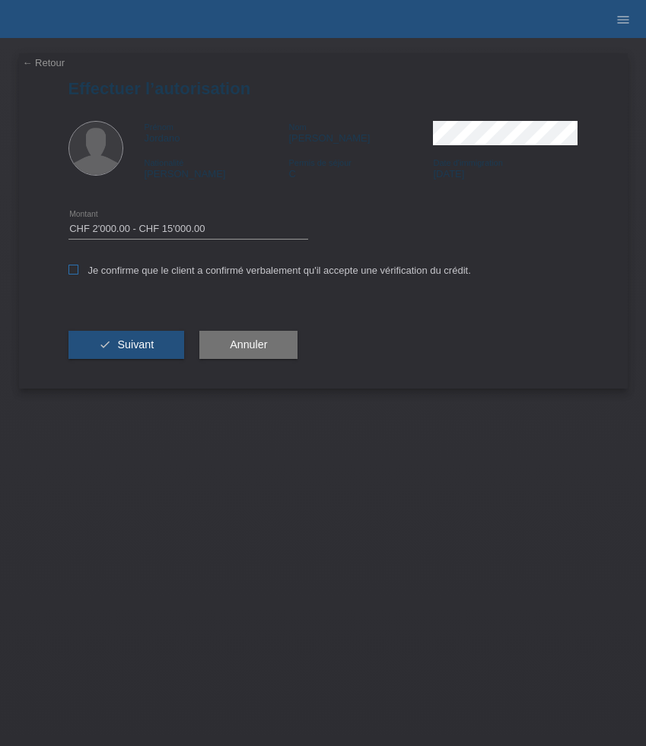
checkbox input "true"
click at [126, 341] on button "check Suivant" at bounding box center [126, 345] width 116 height 29
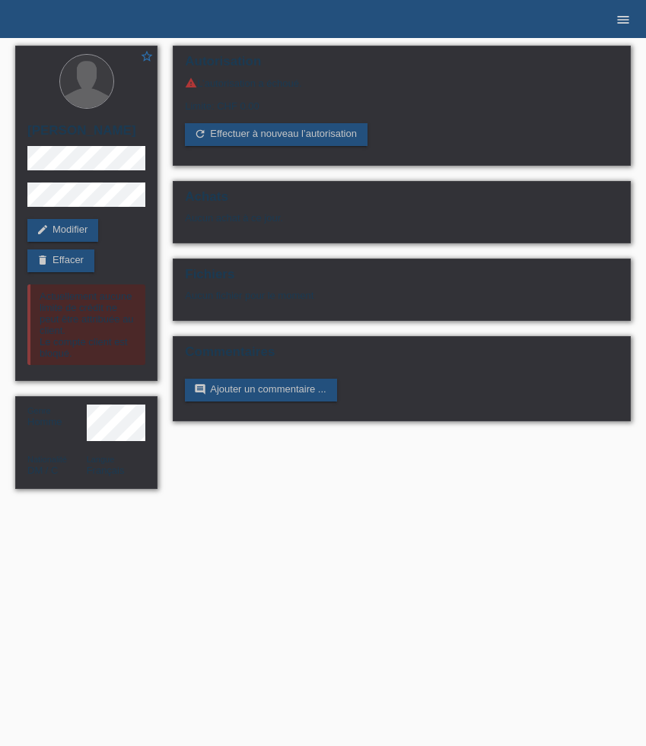
click at [618, 22] on icon "menu" at bounding box center [622, 19] width 15 height 15
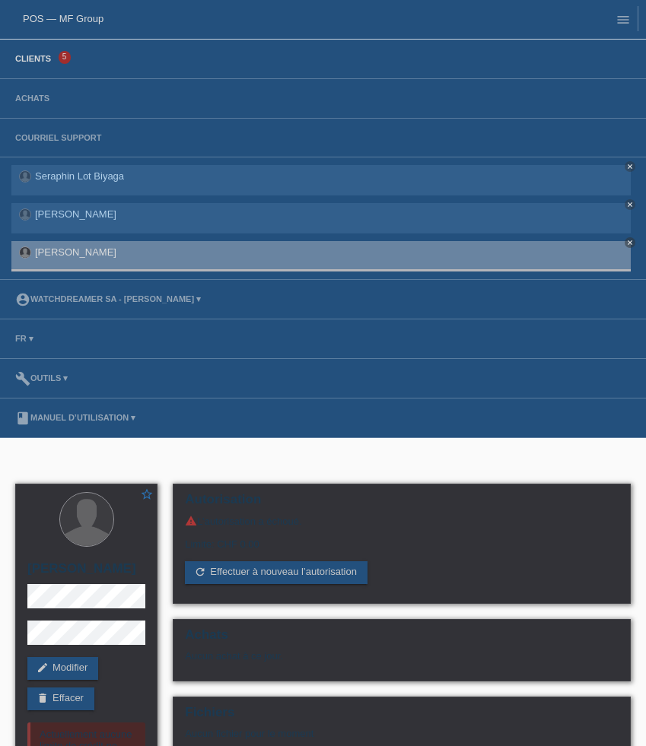
click at [43, 55] on link "Clients" at bounding box center [33, 58] width 51 height 9
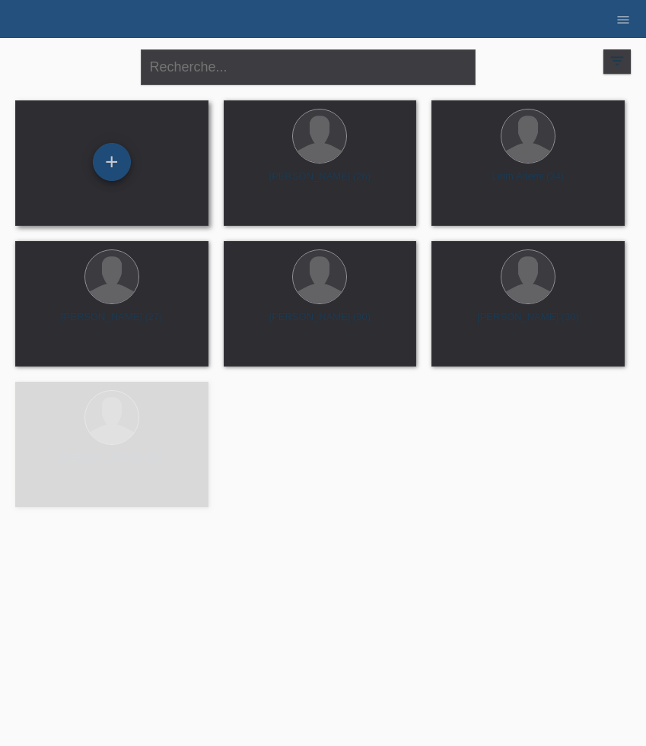
click at [119, 170] on div "+" at bounding box center [112, 162] width 38 height 38
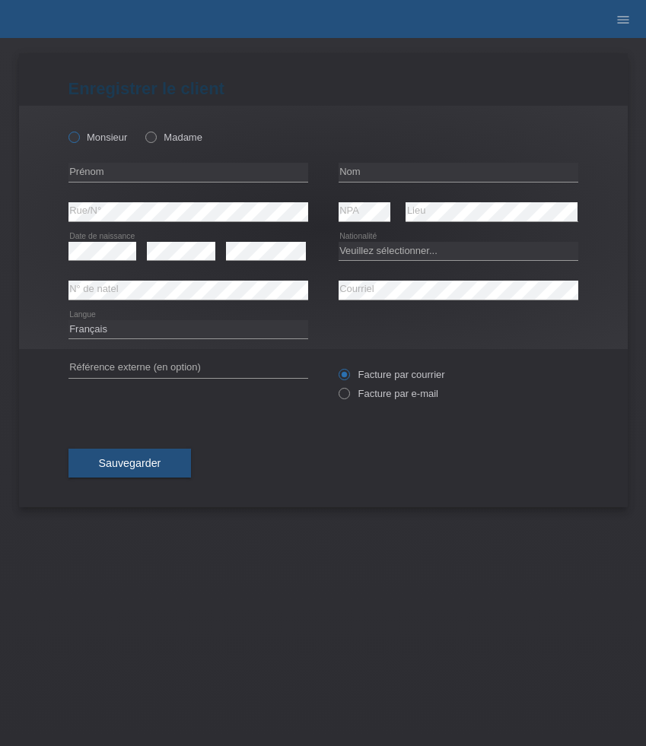
click at [81, 134] on label "Monsieur" at bounding box center [97, 137] width 59 height 11
click at [78, 134] on input "Monsieur" at bounding box center [73, 137] width 10 height 10
radio input "true"
click at [175, 179] on input "text" at bounding box center [188, 172] width 240 height 19
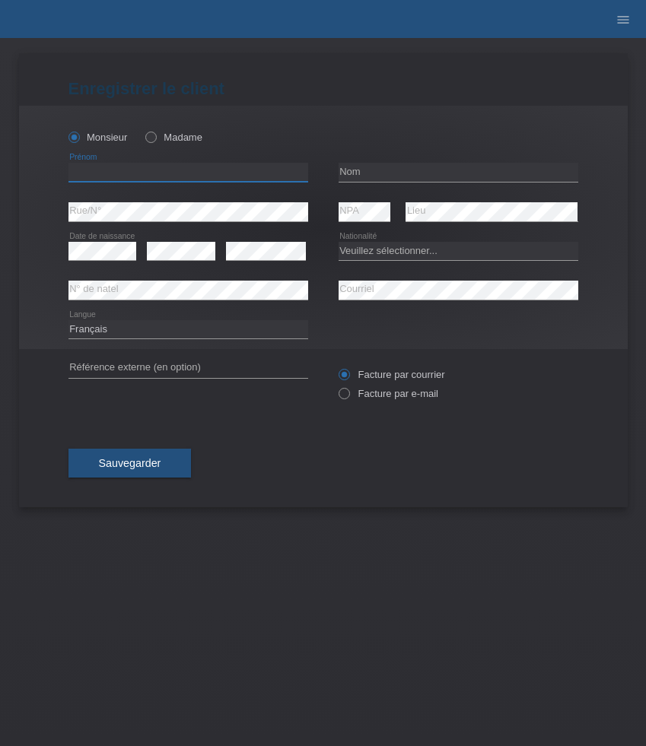
paste input "Jetmir"
type input "Jetmir"
click at [397, 169] on input "text" at bounding box center [458, 172] width 240 height 19
paste input "Beluli"
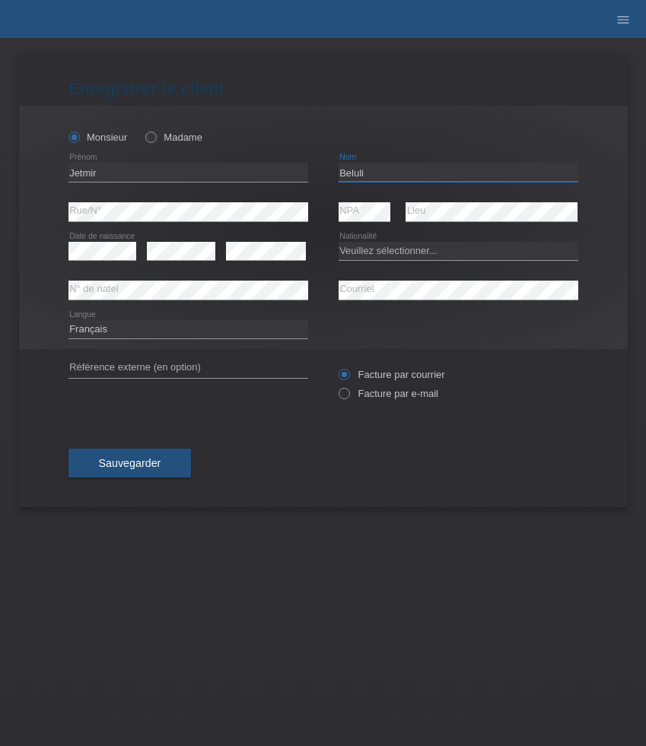
type input "Beluli"
click at [389, 253] on select "Veuillez sélectionner... Suisse Allemagne Autriche Liechtenstein ------------ A…" at bounding box center [458, 251] width 240 height 18
select select "XK"
click at [338, 242] on select "Veuillez sélectionner... Suisse Allemagne Autriche Liechtenstein ------------ A…" at bounding box center [458, 251] width 240 height 18
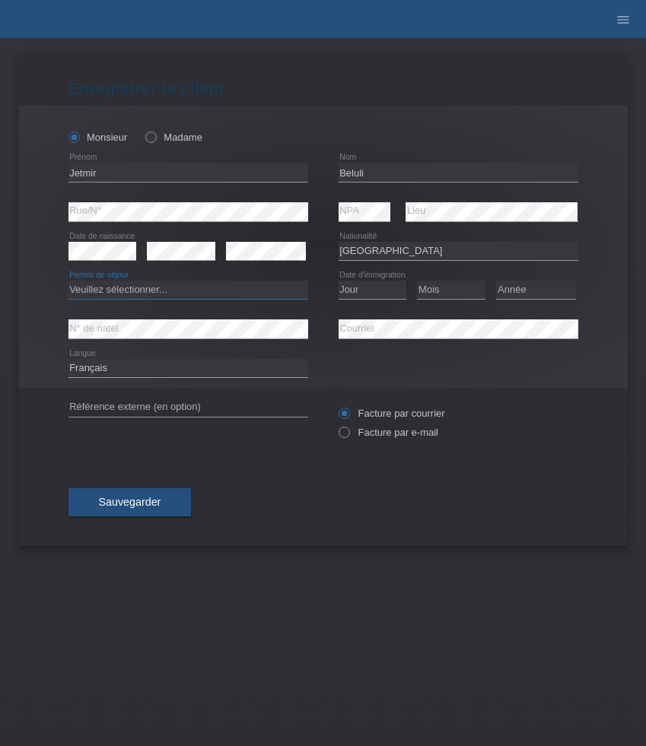
click at [235, 292] on select "Veuillez sélectionner... C B B - Statut de réfugié Autre" at bounding box center [188, 290] width 240 height 18
select select "C"
click at [68, 281] on select "Veuillez sélectionner... C B B - Statut de réfugié Autre" at bounding box center [188, 290] width 240 height 18
click at [383, 291] on select "Jour 01 02 03 04 05 06 07 08 09 10 11" at bounding box center [372, 290] width 68 height 18
select select "02"
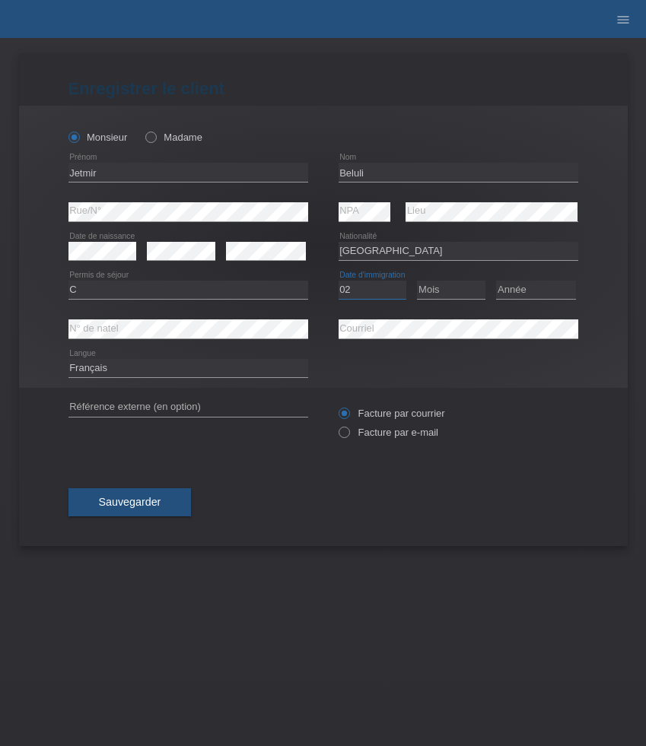
click at [338, 281] on select "Jour 01 02 03 04 05 06 07 08 09 10 11" at bounding box center [372, 290] width 68 height 18
click at [448, 291] on select "Mois 01 02 03 04 05 06 07 08 09 10 11" at bounding box center [451, 290] width 68 height 18
select select "09"
click at [417, 281] on select "Mois 01 02 03 04 05 06 07 08 09 10 11" at bounding box center [451, 290] width 68 height 18
click at [551, 291] on select "Année 2025 2024 2023 2022 2021 2020 2019 2018 2017 2016 2015 2014 2013 2012 201…" at bounding box center [536, 290] width 80 height 18
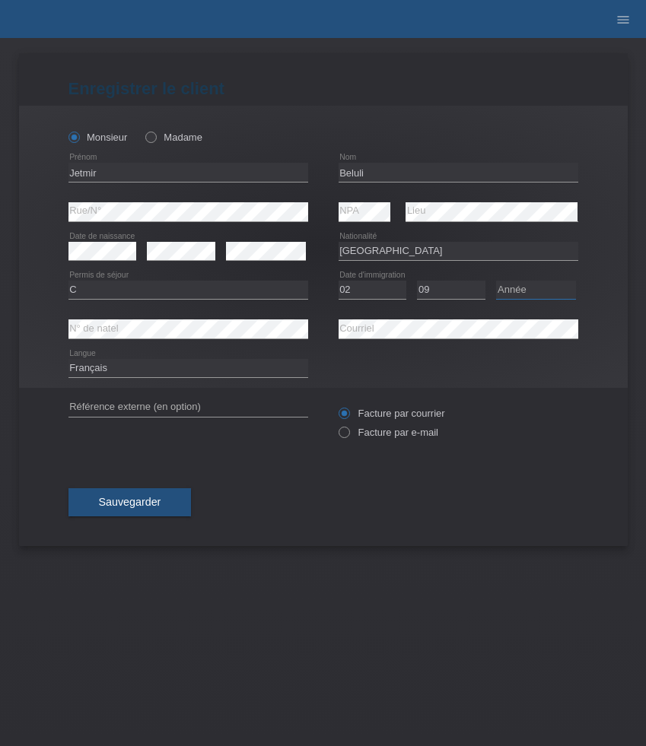
select select "1994"
click at [496, 281] on select "Année 2025 2024 2023 2022 2021 2020 2019 2018 2017 2016 2015 2014 2013 2012 201…" at bounding box center [536, 290] width 80 height 18
click at [202, 373] on select "Deutsch Français Italiano English" at bounding box center [188, 368] width 240 height 18
click at [68, 360] on select "Deutsch Français Italiano English" at bounding box center [188, 368] width 240 height 18
click at [201, 370] on select "Deutsch Français Italiano English" at bounding box center [188, 368] width 240 height 18
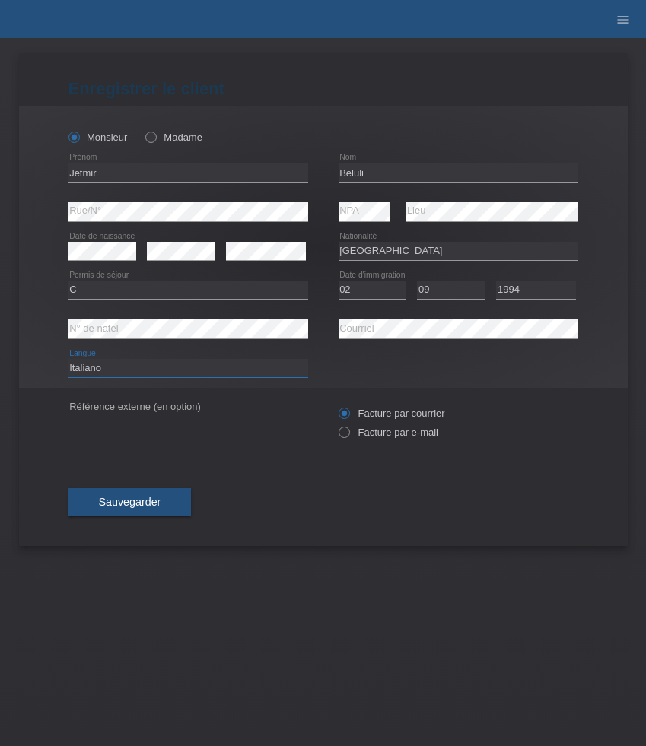
select select "de"
click at [68, 360] on select "Deutsch Français Italiano English" at bounding box center [188, 368] width 240 height 18
click at [405, 442] on div "Facture par courrier Facture par e-mail" at bounding box center [458, 423] width 240 height 38
click at [353, 438] on label "Facture par e-mail" at bounding box center [388, 432] width 100 height 11
click at [348, 439] on input "Facture par e-mail" at bounding box center [343, 436] width 10 height 19
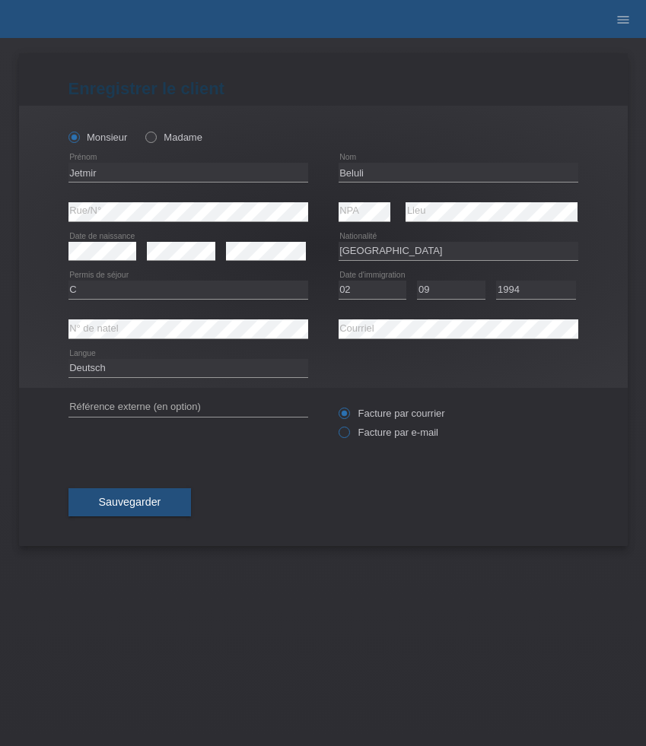
radio input "true"
click at [148, 505] on span "Sauvegarder" at bounding box center [130, 502] width 62 height 12
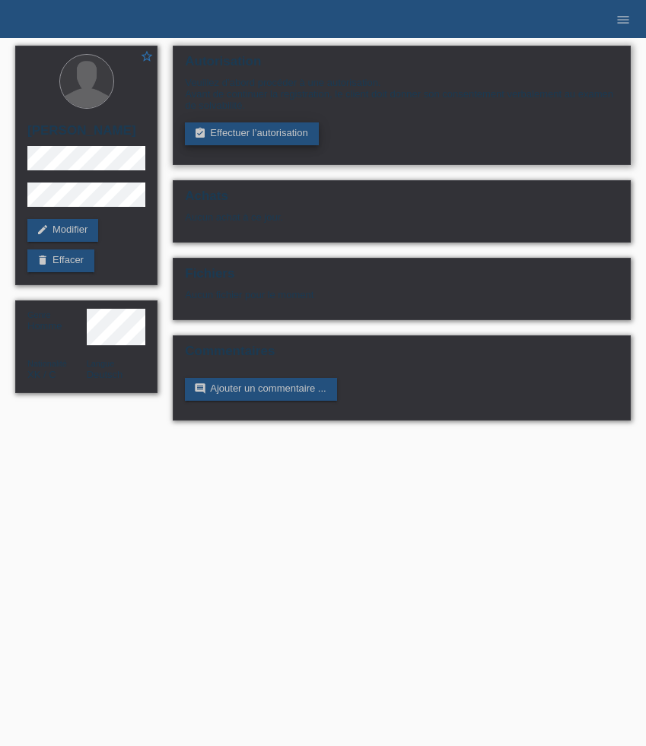
click at [248, 138] on link "assignment_turned_in Effectuer l’autorisation" at bounding box center [251, 133] width 133 height 23
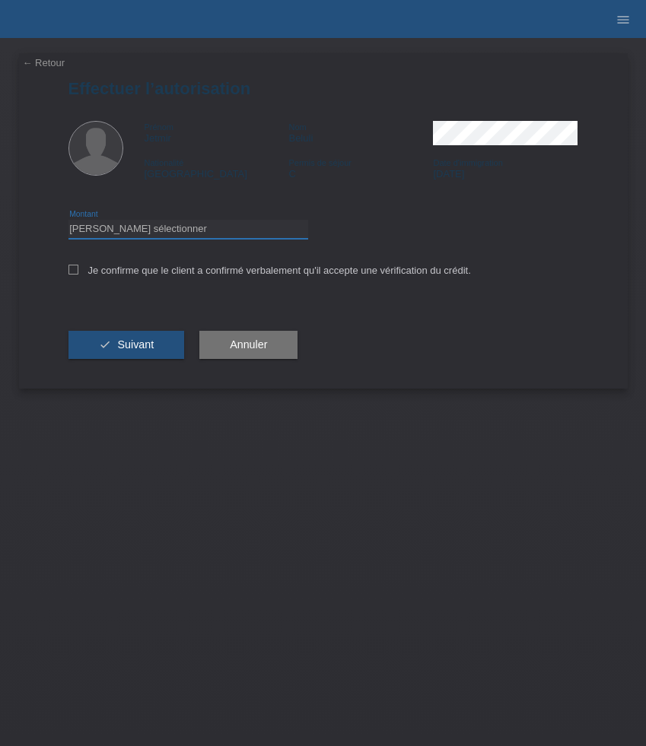
click at [239, 236] on select "Veuillez sélectionner CHF 1.00 - CHF 499.00 CHF 500.00 - CHF 1'999.00 CHF 2'000…" at bounding box center [188, 229] width 240 height 18
select select "3"
click at [68, 222] on select "Veuillez sélectionner CHF 1.00 - CHF 499.00 CHF 500.00 - CHF 1'999.00 CHF 2'000…" at bounding box center [188, 229] width 240 height 18
click at [227, 276] on label "Je confirme que le client a confirmé verbalement qu'il accepte une vérification…" at bounding box center [269, 270] width 402 height 11
click at [78, 275] on input "Je confirme que le client a confirmé verbalement qu'il accepte une vérification…" at bounding box center [73, 270] width 10 height 10
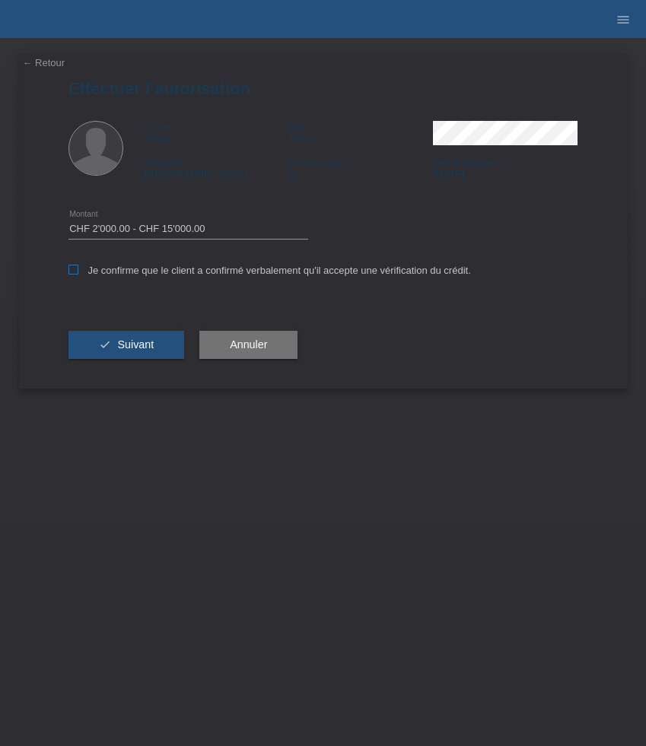
checkbox input "true"
click at [153, 346] on button "check Suivant" at bounding box center [126, 345] width 116 height 29
